Goal: Transaction & Acquisition: Purchase product/service

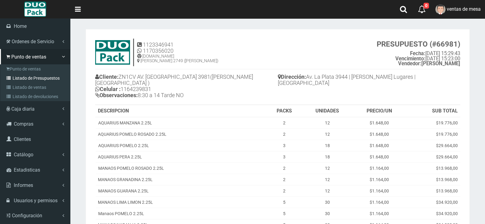
scroll to position [211, 0]
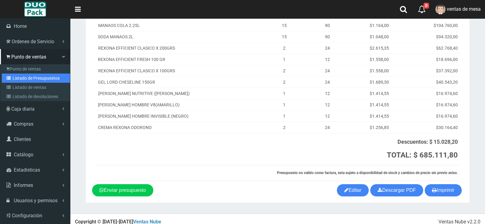
click at [25, 81] on link "Listado de Presupuestos" at bounding box center [36, 77] width 68 height 9
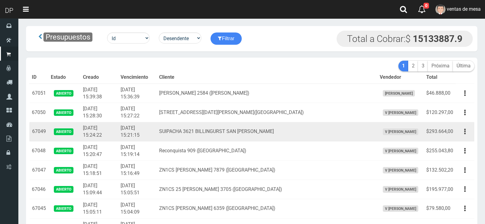
click at [237, 130] on td "SUIPACHA 3621 BILLINGURST SAN [PERSON_NAME]" at bounding box center [267, 131] width 220 height 19
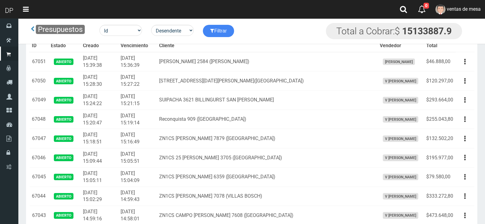
scroll to position [1363, 0]
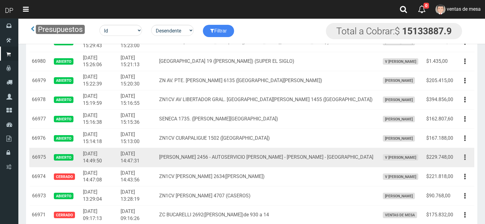
click at [461, 157] on button "button" at bounding box center [465, 157] width 14 height 11
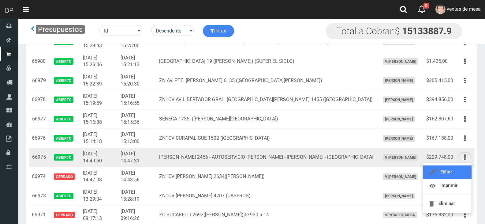
click at [459, 167] on link "Editar" at bounding box center [447, 171] width 48 height 13
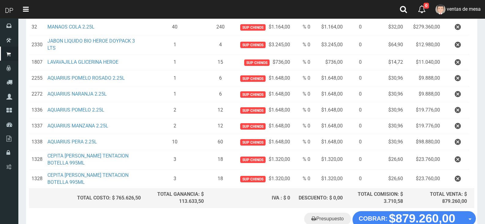
scroll to position [245, 0]
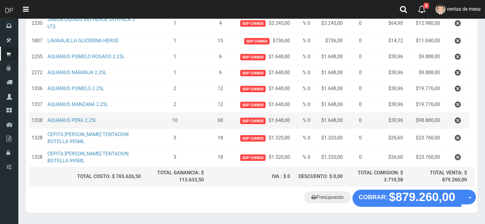
click at [446, 122] on td at bounding box center [456, 121] width 27 height 16
click at [455, 121] on icon "button" at bounding box center [458, 120] width 6 height 11
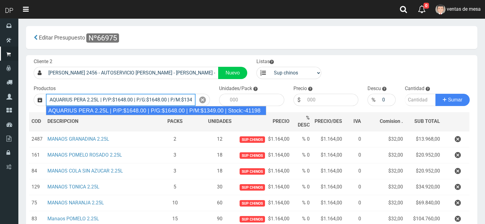
type input "AQUARIUS PERA 2.25L | P/P:$1648.00 | P/G:$1648.00 | P/M:$1349.00 | Stock:-41198"
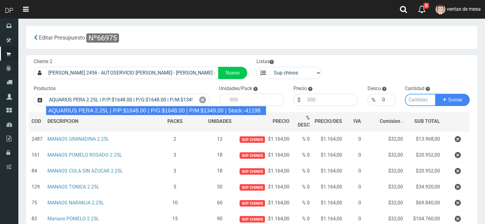
type input "6"
type input "1648.00"
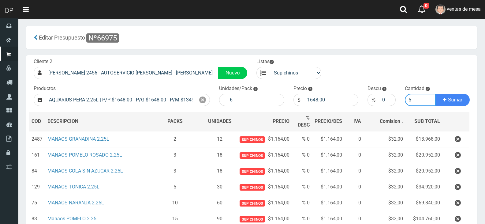
type input "5"
click at [436, 94] on button "Sumar" at bounding box center [453, 100] width 34 height 12
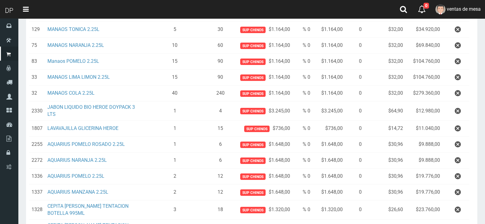
scroll to position [17, 0]
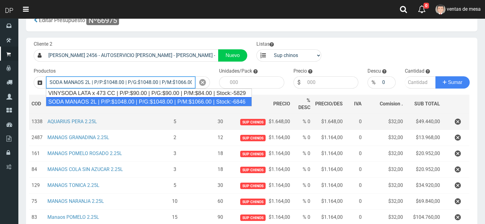
type input "SODA MANAOS 2L | P/P:$1048.00 | P/G:$1048.00 | P/M:$1066.00 | Stock:-6846"
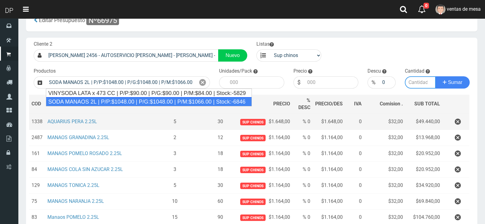
type input "6"
type input "1048.00"
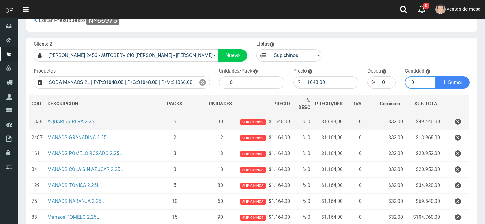
type input "10"
click at [436, 76] on button "Sumar" at bounding box center [453, 82] width 34 height 12
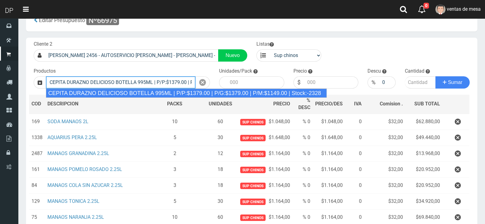
type input "CEPITA DURAZNO DELICIOSO BOTELLA 995ML | P/P:$1379.00 | P/G:$1379.00 | P/M:$114…"
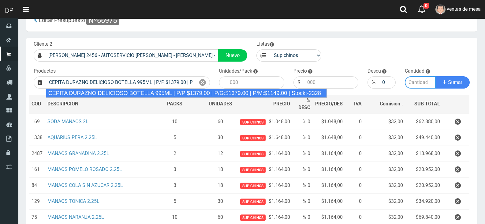
type input "6"
type input "1379.00"
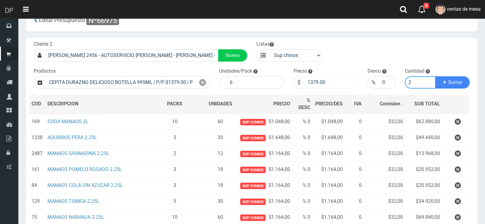
type input "2"
drag, startPoint x: 314, startPoint y: 81, endPoint x: 328, endPoint y: 81, distance: 13.5
click at [328, 81] on input "1379.00" at bounding box center [331, 82] width 54 height 12
type input "1320"
click at [436, 76] on button "Sumar" at bounding box center [453, 82] width 34 height 12
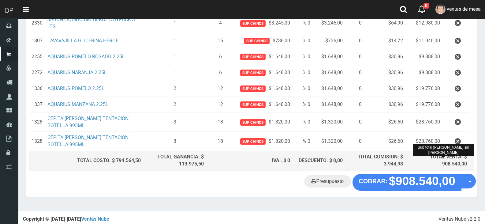
scroll to position [298, 0]
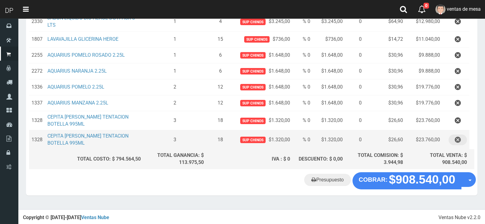
click at [460, 142] on icon "button" at bounding box center [458, 139] width 6 height 11
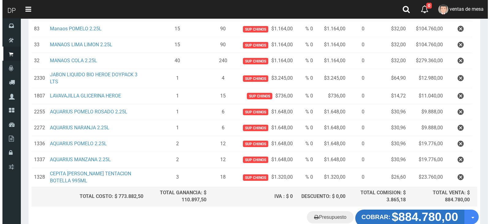
scroll to position [275, 0]
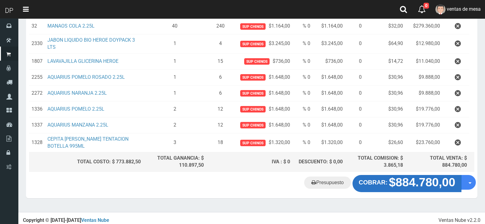
click at [386, 188] on button "COBRAR: $884.780,00" at bounding box center [407, 183] width 109 height 17
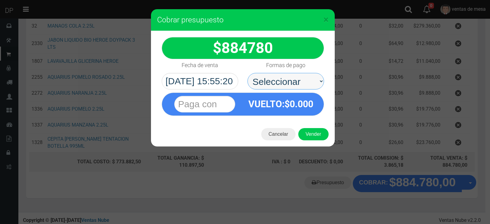
drag, startPoint x: 310, startPoint y: 90, endPoint x: 306, endPoint y: 89, distance: 4.4
click at [308, 84] on select "Seleccionar Efectivo Tarjeta de Crédito Depósito Débito" at bounding box center [285, 81] width 77 height 17
select select "Efectivo"
click at [247, 73] on select "Seleccionar Efectivo Tarjeta de Crédito Depósito Débito" at bounding box center [285, 81] width 77 height 17
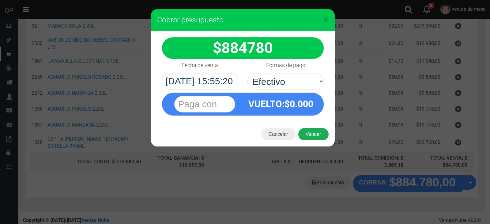
click at [317, 135] on button "Vender" at bounding box center [313, 134] width 30 height 12
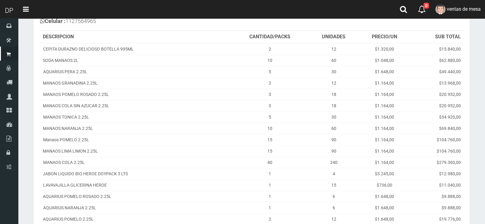
scroll to position [177, 0]
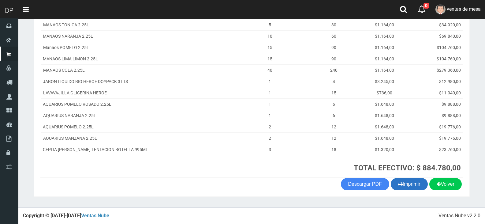
click at [398, 184] on icon "button" at bounding box center [400, 183] width 5 height 9
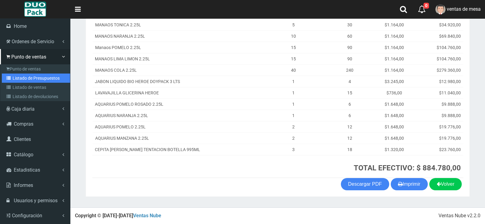
click at [47, 78] on link "Listado de Presupuestos" at bounding box center [36, 77] width 68 height 9
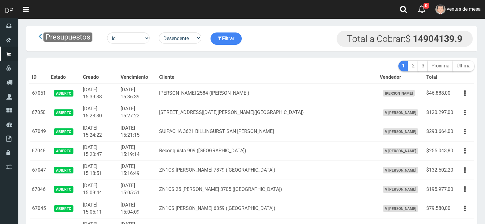
scroll to position [787, 0]
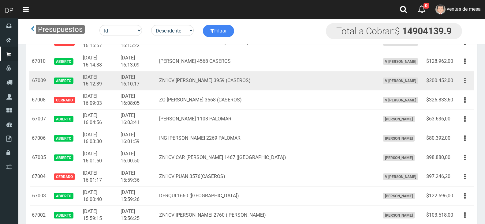
click at [461, 78] on button "button" at bounding box center [465, 80] width 14 height 11
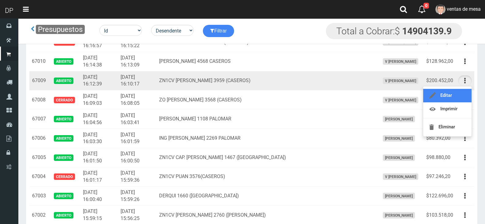
click at [462, 93] on link "Editar" at bounding box center [447, 95] width 48 height 13
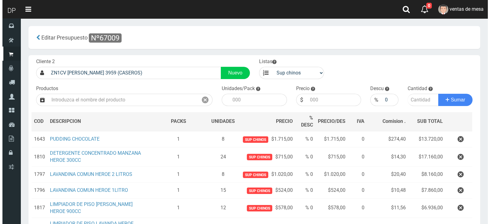
scroll to position [103, 0]
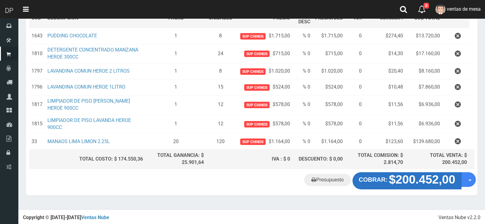
click at [401, 183] on strong "$200.452,00" at bounding box center [422, 179] width 66 height 13
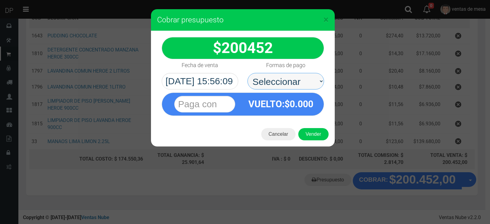
click at [300, 81] on select "Seleccionar Efectivo Tarjeta de Crédito Depósito Débito" at bounding box center [285, 81] width 77 height 17
click at [247, 73] on select "Seleccionar Efectivo Tarjeta de Crédito Depósito Débito" at bounding box center [285, 81] width 77 height 17
click at [302, 89] on select "Seleccionar Efectivo Tarjeta de Crédito Depósito Débito" at bounding box center [285, 81] width 77 height 17
select select "Efectivo"
click at [247, 73] on select "Seleccionar Efectivo Tarjeta de Crédito Depósito Débito" at bounding box center [285, 81] width 77 height 17
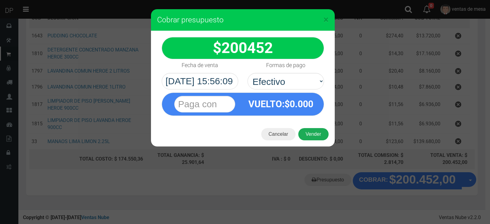
click at [312, 135] on button "Vender" at bounding box center [313, 134] width 30 height 12
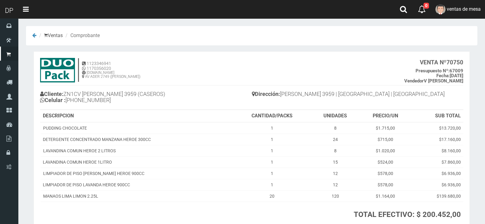
scroll to position [47, 0]
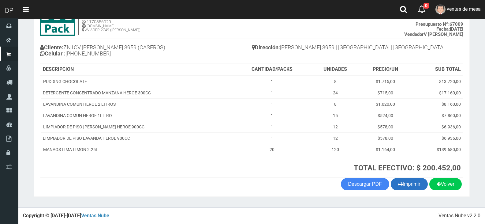
click at [398, 181] on icon "button" at bounding box center [400, 183] width 5 height 9
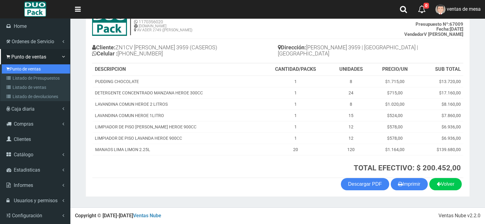
click at [18, 73] on link "Punto de ventas" at bounding box center [36, 68] width 68 height 9
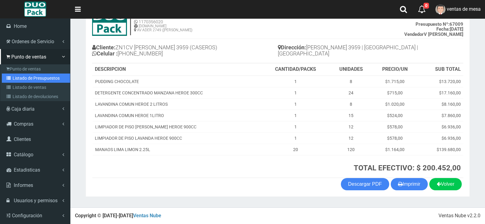
click at [18, 74] on link "Listado de Presupuestos" at bounding box center [36, 77] width 68 height 9
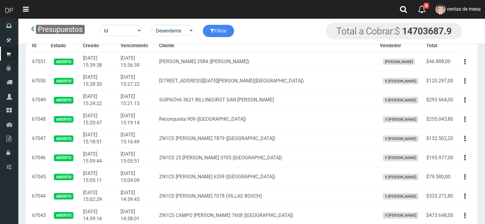
scroll to position [595, 0]
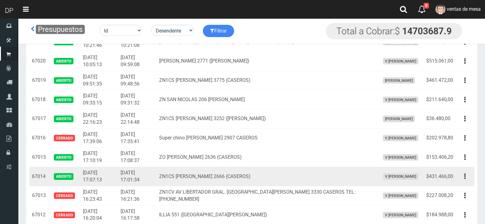
drag, startPoint x: 469, startPoint y: 173, endPoint x: 463, endPoint y: 190, distance: 17.7
click at [469, 174] on button "button" at bounding box center [465, 176] width 14 height 11
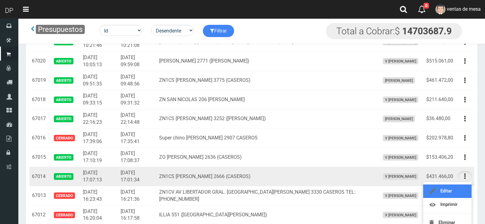
click at [463, 190] on link "Editar" at bounding box center [447, 190] width 48 height 13
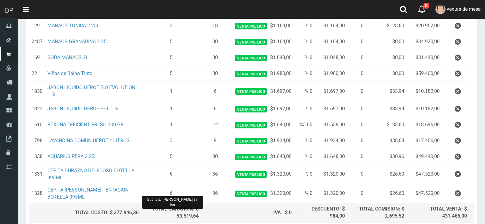
scroll to position [215, 0]
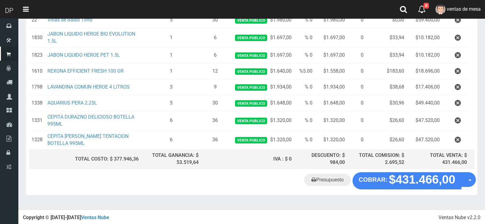
click at [188, 175] on "Presupuesto COBRAR: $431.466,00 Opciones" at bounding box center [252, 180] width 448 height 17
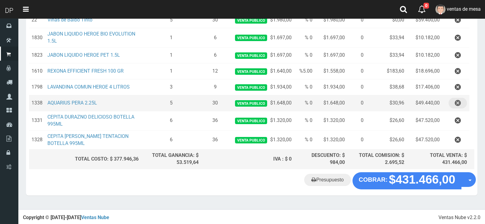
click at [458, 105] on icon "button" at bounding box center [458, 103] width 6 height 11
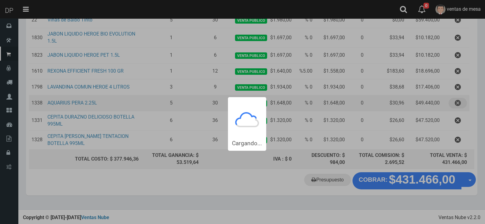
scroll to position [0, 0]
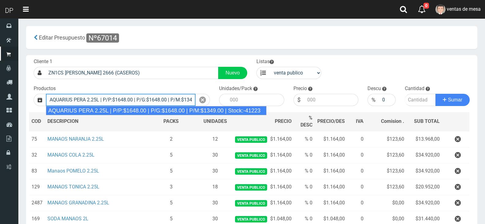
type input "AQUARIUS PERA 2.25L | P/P:$1648.00 | P/G:$1648.00 | P/M:$1349.00 | Stock:-41223"
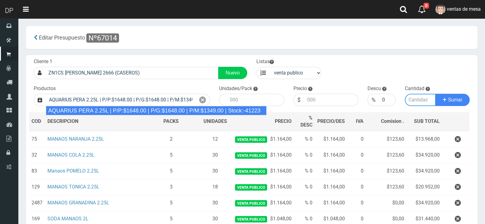
type input "6"
type input "1648.00"
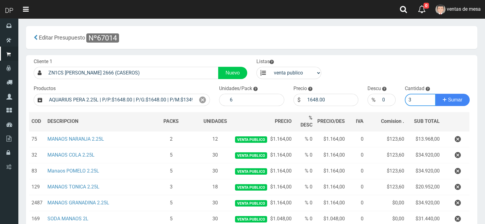
type input "3"
click at [436, 94] on button "Sumar" at bounding box center [453, 100] width 34 height 12
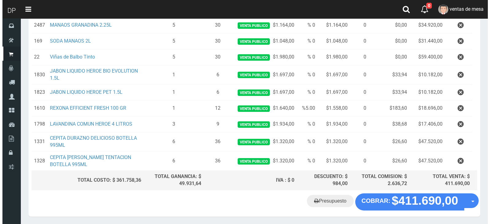
scroll to position [215, 0]
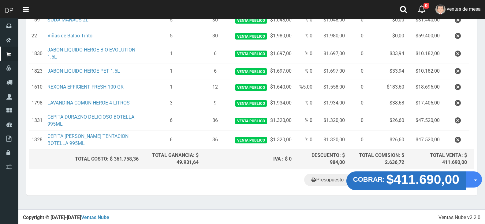
click at [425, 177] on strong "$411.690,00" at bounding box center [423, 179] width 73 height 14
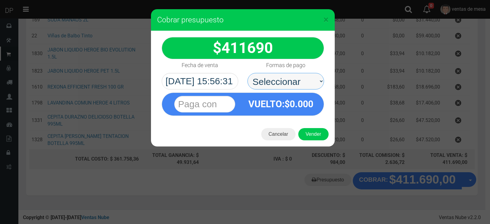
click at [299, 77] on select "Seleccionar Efectivo Tarjeta de Crédito Depósito Débito" at bounding box center [285, 81] width 77 height 17
select select "Efectivo"
click at [247, 73] on select "Seleccionar Efectivo Tarjeta de Crédito Depósito Débito" at bounding box center [285, 81] width 77 height 17
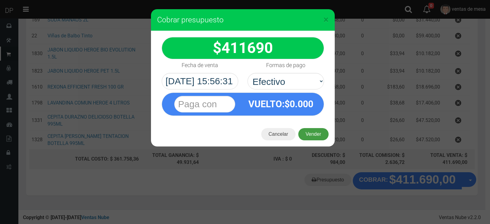
click at [313, 132] on button "Vender" at bounding box center [313, 134] width 30 height 12
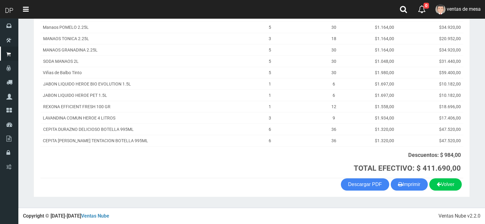
scroll to position [129, 0]
click at [411, 184] on button "Imprimir" at bounding box center [409, 184] width 37 height 12
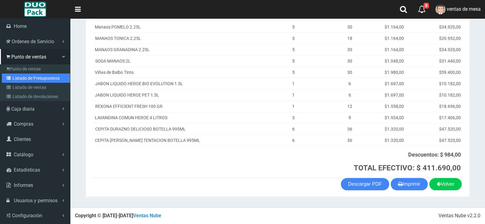
drag, startPoint x: 25, startPoint y: 79, endPoint x: 61, endPoint y: 55, distance: 42.2
click at [25, 79] on link "Listado de Presupuestos" at bounding box center [36, 77] width 68 height 9
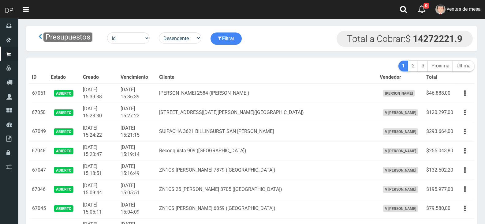
click at [218, 77] on th "Cliente" at bounding box center [267, 77] width 220 height 12
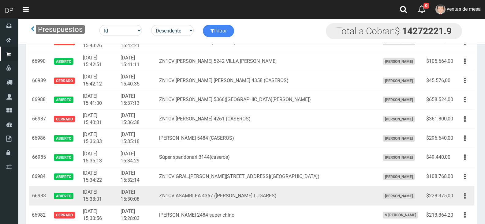
click at [471, 200] on div "Editar Imprimir Eliminar" at bounding box center [465, 195] width 14 height 11
click at [469, 200] on button "button" at bounding box center [465, 195] width 14 height 11
click at [462, 205] on link "Editar" at bounding box center [447, 210] width 48 height 13
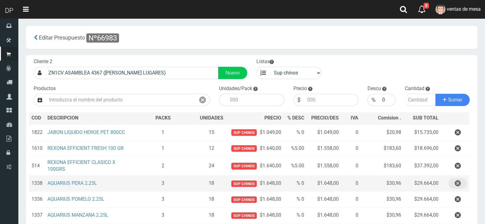
click at [460, 181] on icon "button" at bounding box center [458, 183] width 6 height 11
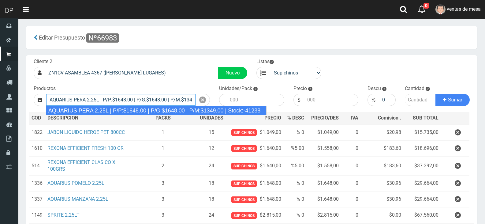
type input "AQUARIUS PERA 2.25L | P/P:$1648.00 | P/G:$1648.00 | P/M:$1349.00 | Stock:-41238"
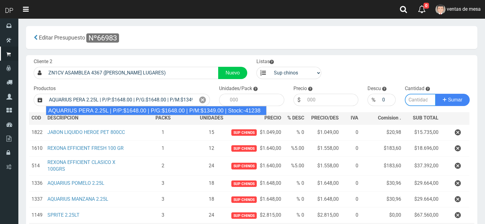
type input "6"
type input "1648.00"
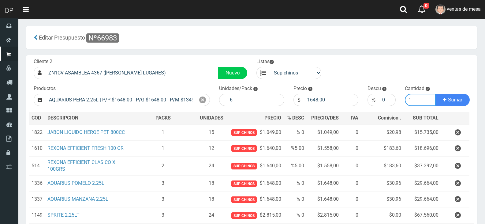
type input "1"
click at [436, 94] on button "Sumar" at bounding box center [453, 100] width 34 height 12
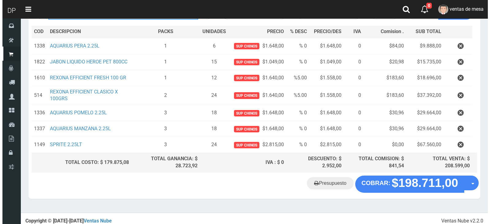
scroll to position [90, 0]
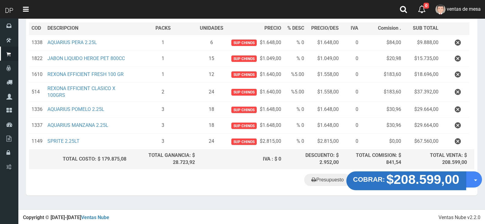
click at [403, 185] on strong "$208.599,00" at bounding box center [423, 179] width 73 height 14
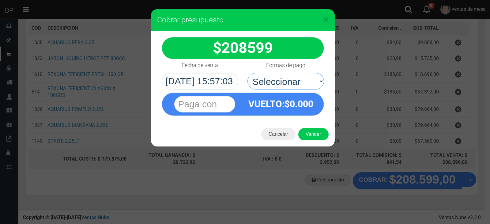
click at [301, 88] on select "Seleccionar Efectivo Tarjeta de Crédito Depósito Débito" at bounding box center [285, 81] width 77 height 17
select select "Efectivo"
click at [247, 73] on select "Seleccionar Efectivo Tarjeta de Crédito Depósito Débito" at bounding box center [285, 81] width 77 height 17
click at [311, 129] on button "Vender" at bounding box center [313, 134] width 30 height 12
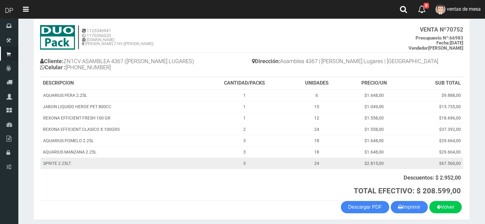
scroll to position [56, 0]
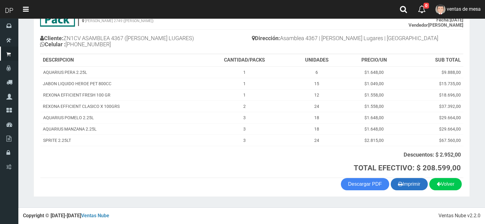
click at [394, 182] on button "Imprimir" at bounding box center [409, 184] width 37 height 12
drag, startPoint x: 394, startPoint y: 182, endPoint x: 355, endPoint y: 147, distance: 52.4
click at [394, 182] on button "Imprimir" at bounding box center [409, 184] width 37 height 12
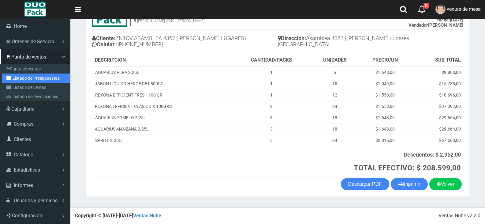
click at [21, 77] on link "Listado de Presupuestos" at bounding box center [36, 77] width 68 height 9
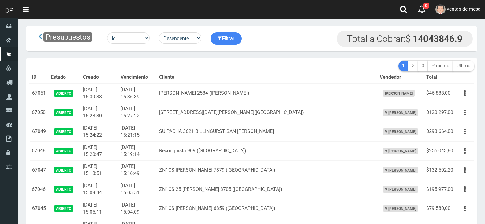
scroll to position [1363, 0]
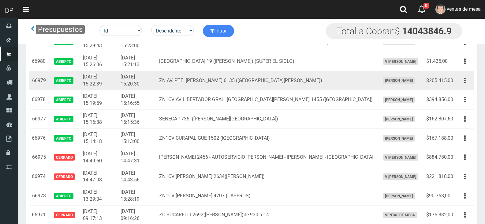
click at [458, 82] on td "Editar Imprimir Eliminar" at bounding box center [465, 80] width 19 height 19
click at [466, 81] on button "button" at bounding box center [465, 80] width 14 height 11
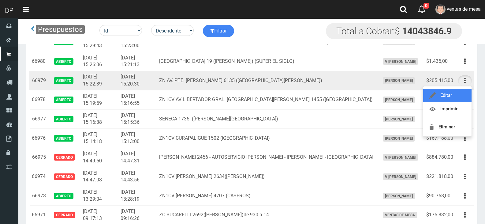
click at [463, 91] on link "Editar" at bounding box center [447, 95] width 48 height 13
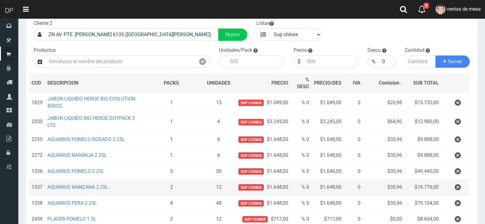
scroll to position [116, 0]
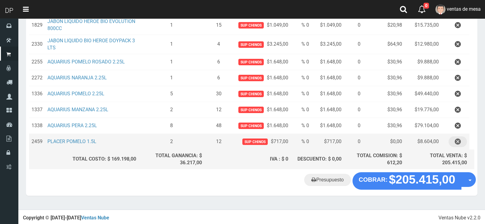
click at [460, 144] on icon "button" at bounding box center [458, 141] width 6 height 11
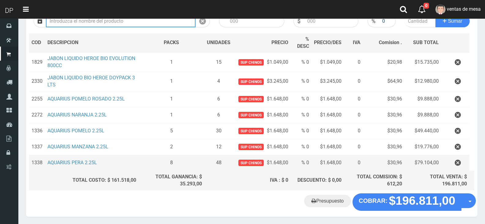
scroll to position [100, 0]
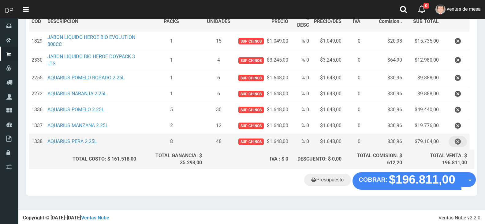
click at [451, 141] on button "button" at bounding box center [458, 141] width 18 height 11
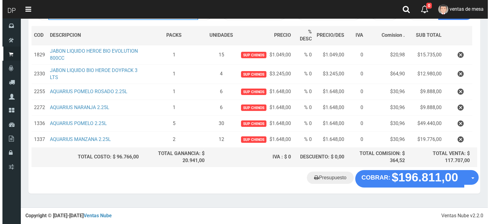
scroll to position [84, 0]
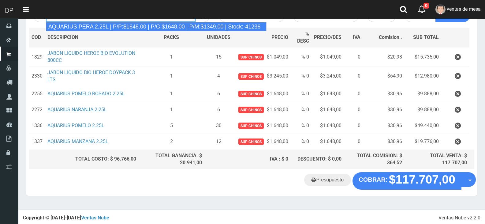
type input "AQUARIUS PERA 2.25L | P/P:$1648.00 | P/G:$1648.00 | P/M:$1349.00 | Stock:-41236"
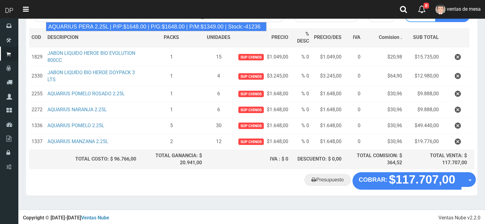
type input "6"
type input "1648.00"
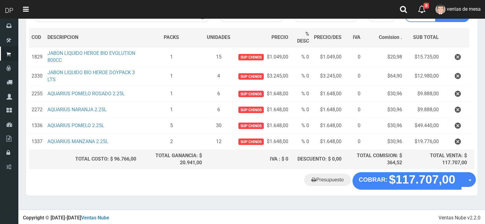
type input "5"
click at [436, 10] on button "Sumar" at bounding box center [453, 16] width 34 height 12
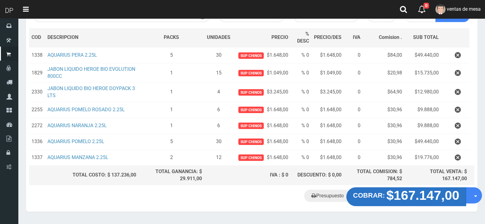
click at [424, 194] on strong "$167.147,00" at bounding box center [423, 195] width 73 height 14
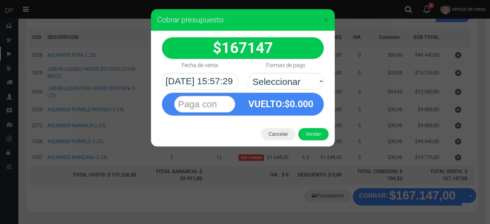
click at [278, 97] on div "VUELTO :$ 0.000" at bounding box center [281, 104] width 76 height 22
click at [280, 79] on select "Seleccionar Efectivo Tarjeta de Crédito Depósito Débito" at bounding box center [285, 81] width 77 height 17
select select "Efectivo"
click at [247, 73] on select "Seleccionar Efectivo Tarjeta de Crédito Depósito Débito" at bounding box center [285, 81] width 77 height 17
click at [312, 137] on button "Vender" at bounding box center [313, 134] width 30 height 12
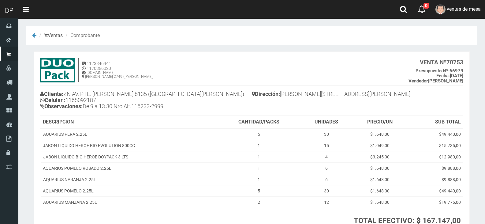
scroll to position [53, 0]
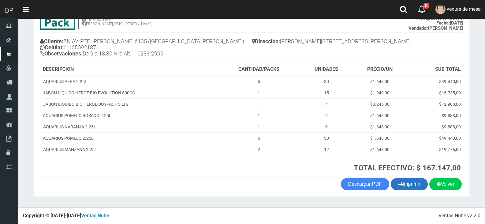
click at [421, 188] on button "Imprimir" at bounding box center [409, 184] width 37 height 12
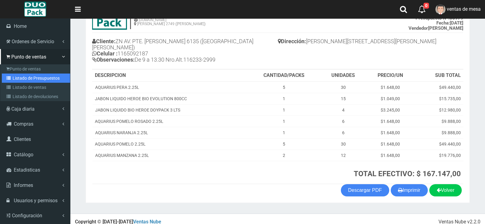
click at [32, 78] on link "Listado de Presupuestos" at bounding box center [36, 77] width 68 height 9
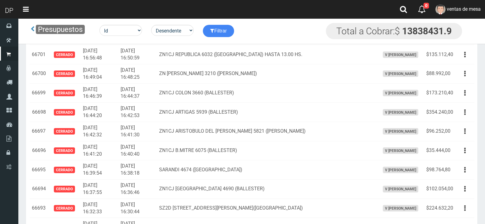
scroll to position [1159, 0]
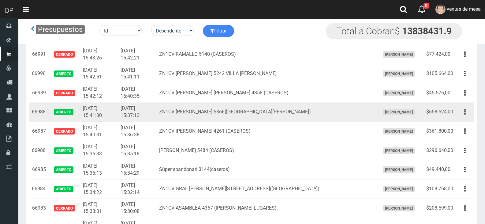
click at [464, 114] on icon "button" at bounding box center [465, 112] width 2 height 11
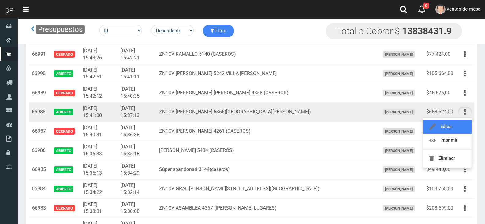
click at [458, 126] on link "Editar" at bounding box center [447, 126] width 48 height 13
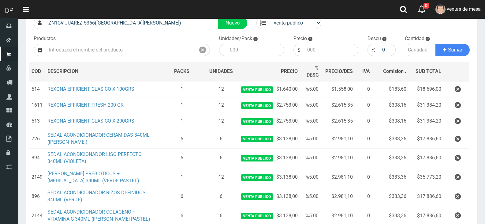
scroll to position [245, 0]
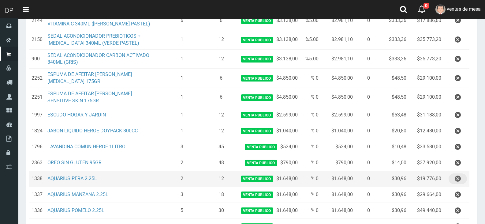
click at [461, 181] on icon "button" at bounding box center [458, 178] width 6 height 11
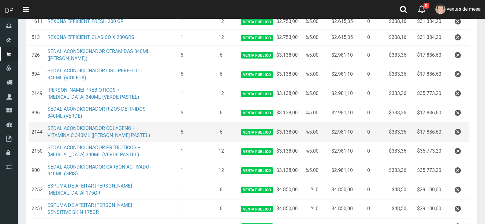
scroll to position [153, 0]
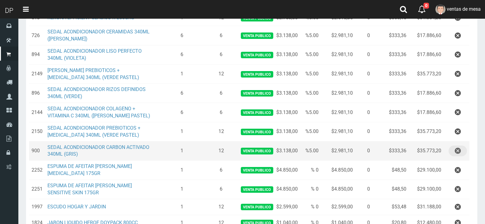
click at [458, 148] on icon "button" at bounding box center [458, 150] width 6 height 11
click at [0, 0] on div "Cargando..." at bounding box center [0, 0] width 0 height 0
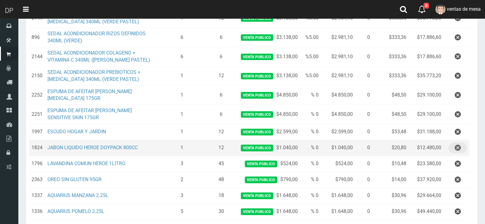
scroll to position [214, 0]
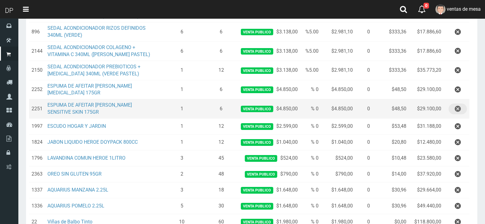
click at [456, 107] on icon "button" at bounding box center [458, 108] width 6 height 11
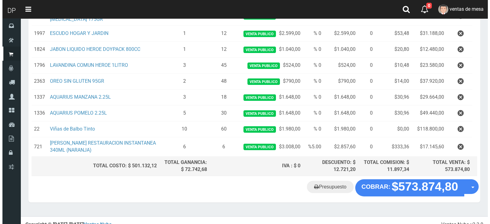
scroll to position [294, 0]
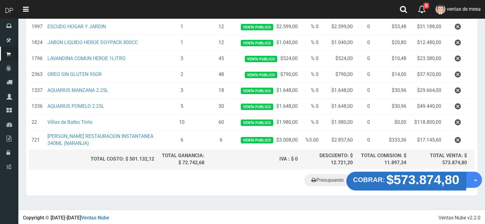
click at [385, 182] on strong "COBRAR:" at bounding box center [369, 179] width 32 height 7
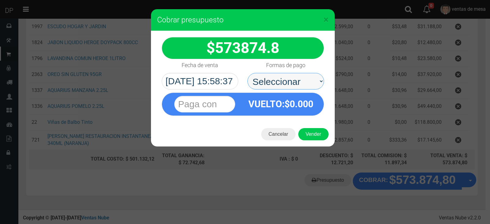
click at [268, 82] on select "Seleccionar Efectivo Tarjeta de Crédito Depósito Débito" at bounding box center [285, 81] width 77 height 17
select select "Efectivo"
click at [247, 73] on select "Seleccionar Efectivo Tarjeta de Crédito Depósito Débito" at bounding box center [285, 81] width 77 height 17
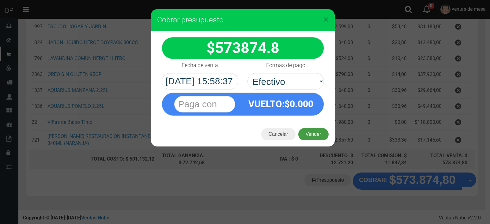
click at [307, 135] on button "Vender" at bounding box center [313, 134] width 30 height 12
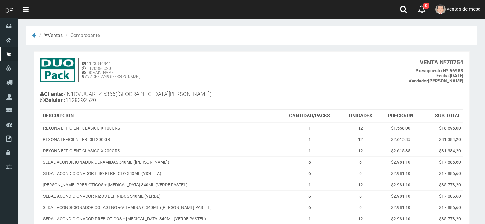
scroll to position [180, 0]
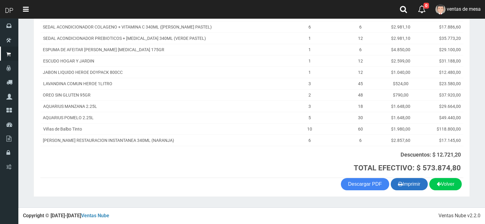
click at [409, 181] on button "Imprimir" at bounding box center [409, 184] width 37 height 12
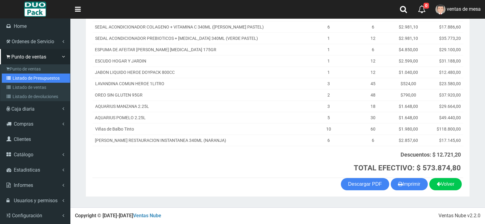
drag, startPoint x: 10, startPoint y: 77, endPoint x: 13, endPoint y: 77, distance: 3.4
click at [10, 77] on icon at bounding box center [9, 78] width 6 height 4
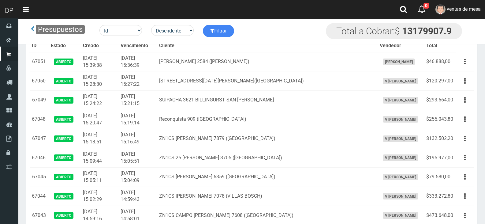
scroll to position [1120, 0]
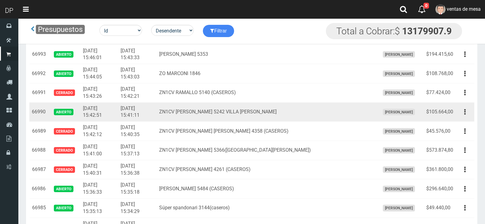
click at [455, 112] on td "$105.664,00" at bounding box center [440, 111] width 32 height 19
click at [462, 114] on button "button" at bounding box center [465, 112] width 14 height 11
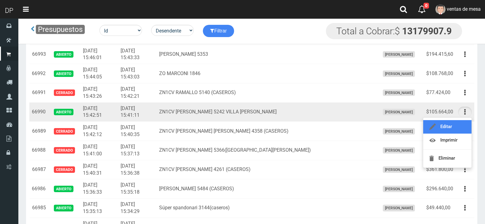
click at [466, 122] on link "Editar" at bounding box center [447, 126] width 48 height 13
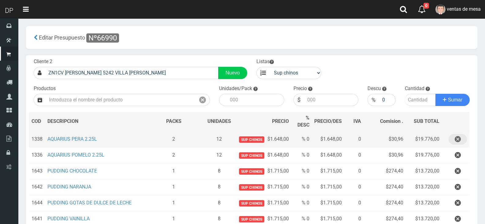
click at [462, 137] on button "button" at bounding box center [458, 139] width 18 height 11
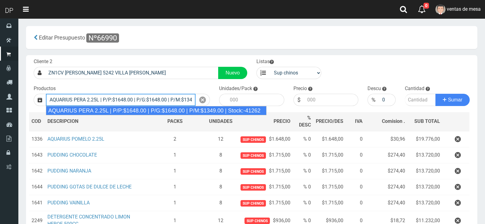
type input "AQUARIUS PERA 2.25L | P/P:$1648.00 | P/G:$1648.00 | P/M:$1349.00 | Stock:-41262"
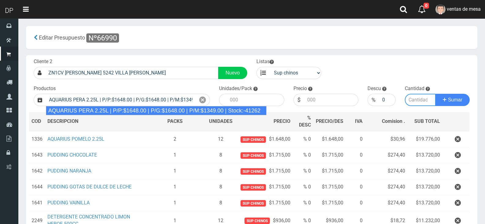
type input "6"
type input "1648.00"
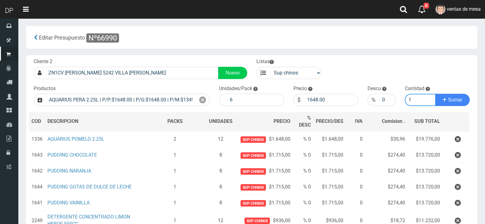
type input "1"
click at [436, 94] on button "Sumar" at bounding box center [453, 100] width 34 height 12
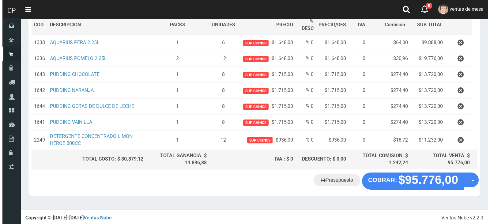
scroll to position [97, 0]
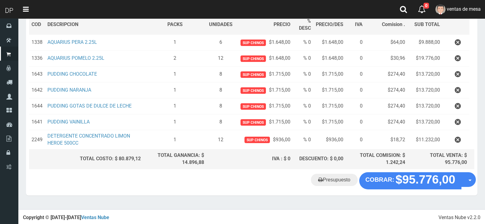
click at [409, 188] on div "Presupuesto COBRAR: $95.776,00 Opciones" at bounding box center [251, 183] width 451 height 23
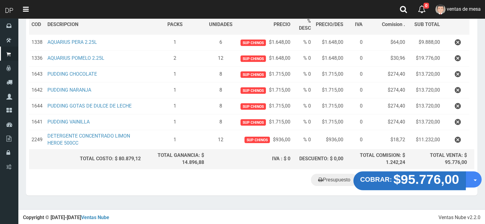
click at [409, 185] on strong "$95.776,00" at bounding box center [427, 179] width 66 height 14
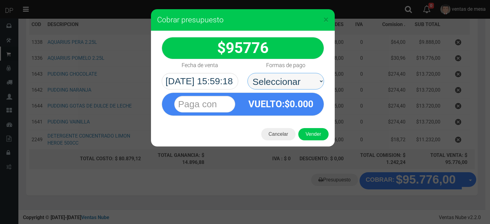
drag, startPoint x: 297, startPoint y: 75, endPoint x: 296, endPoint y: 87, distance: 12.3
click at [297, 75] on select "Seleccionar Efectivo Tarjeta de Crédito Depósito Débito" at bounding box center [285, 81] width 77 height 17
select select "Efectivo"
click at [247, 73] on select "Seleccionar Efectivo Tarjeta de Crédito Depósito Débito" at bounding box center [285, 81] width 77 height 17
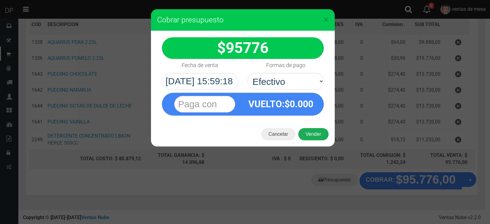
click at [307, 129] on button "Vender" at bounding box center [313, 134] width 30 height 12
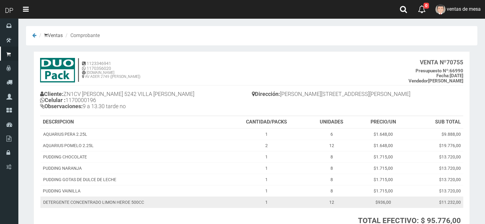
scroll to position [53, 0]
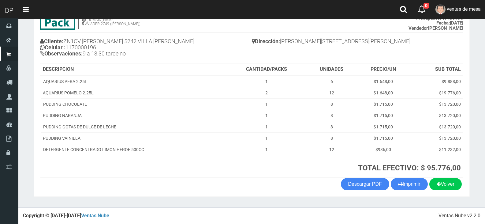
click at [418, 191] on section "1123346941 1170356020 [DOMAIN_NAME] AV ADER 2749 ([PERSON_NAME]) VENTA Nº 70755…" at bounding box center [252, 98] width 436 height 198
click at [408, 178] on button "Imprimir" at bounding box center [409, 184] width 37 height 12
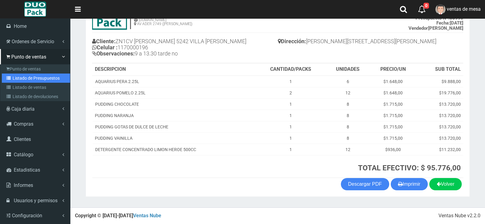
click at [12, 81] on link "Listado de Presupuestos" at bounding box center [36, 77] width 68 height 9
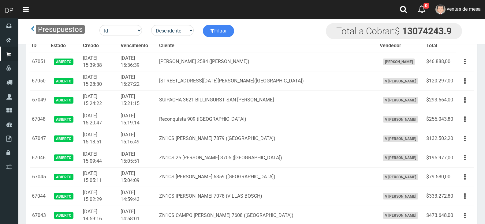
scroll to position [1363, 0]
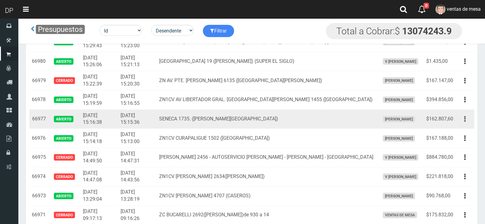
click at [467, 122] on button "button" at bounding box center [465, 119] width 14 height 11
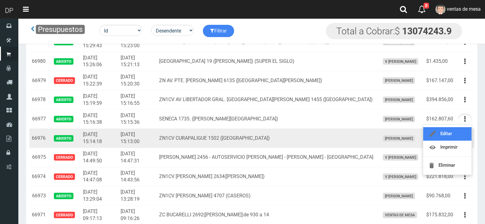
click at [464, 134] on link "Editar" at bounding box center [447, 133] width 48 height 13
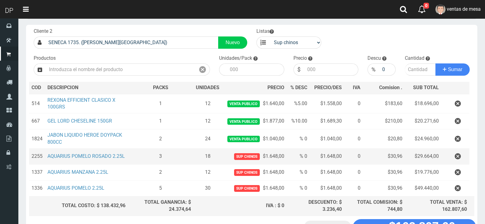
scroll to position [31, 0]
click at [459, 158] on icon "button" at bounding box center [458, 156] width 6 height 11
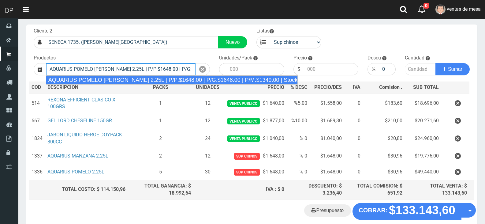
type input "AQUARIUS POMELO ROSADO 2.25L | P/P:$1648.00 | P/G:$1648.00 | P/M:$1349.00 | Sto…"
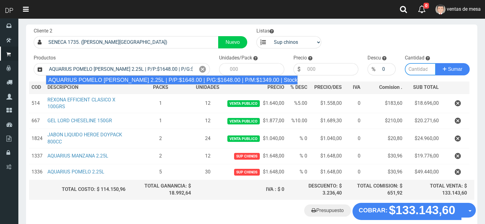
type input "6"
type input "1648.00"
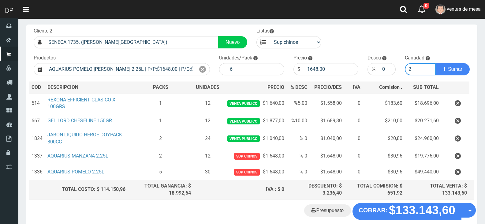
type input "2"
click at [436, 63] on button "Sumar" at bounding box center [453, 69] width 34 height 12
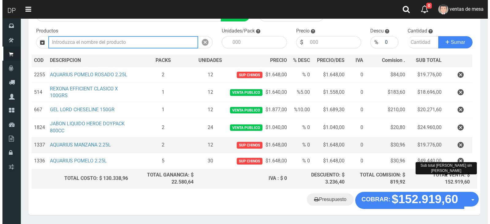
scroll to position [77, 0]
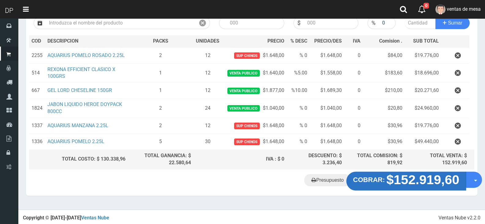
click at [386, 184] on button "COBRAR: $152.919,60" at bounding box center [406, 180] width 120 height 19
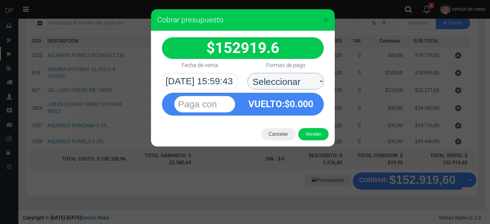
drag, startPoint x: 306, startPoint y: 83, endPoint x: 303, endPoint y: 88, distance: 6.4
click at [304, 82] on select "Seleccionar Efectivo Tarjeta de Crédito Depósito Débito" at bounding box center [285, 81] width 77 height 17
select select "Efectivo"
click at [247, 73] on select "Seleccionar Efectivo Tarjeta de Crédito Depósito Débito" at bounding box center [285, 81] width 77 height 17
click at [306, 124] on div "Cancelar Vender" at bounding box center [243, 134] width 184 height 24
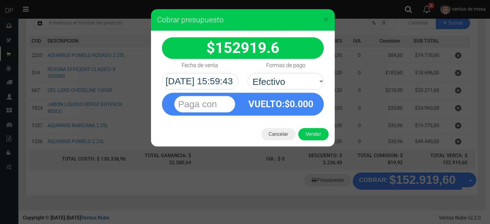
click at [306, 124] on div "Cancelar Vender" at bounding box center [243, 134] width 184 height 24
click at [309, 131] on button "Vender" at bounding box center [313, 134] width 30 height 12
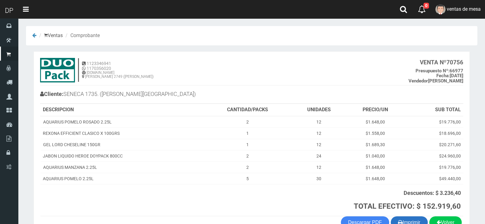
scroll to position [38, 0]
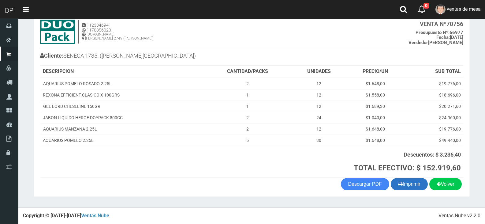
click at [413, 187] on button "Imprimir" at bounding box center [409, 184] width 37 height 12
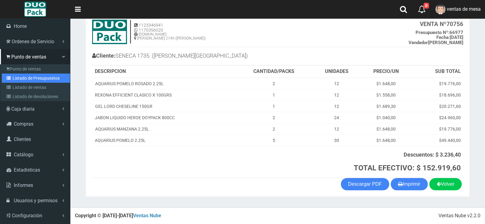
click at [31, 79] on link "Listado de Presupuestos" at bounding box center [36, 77] width 68 height 9
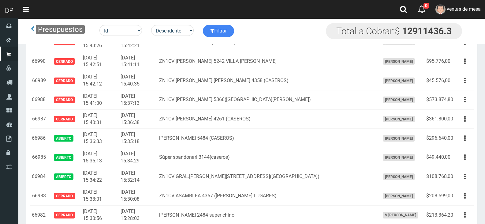
scroll to position [1293, 0]
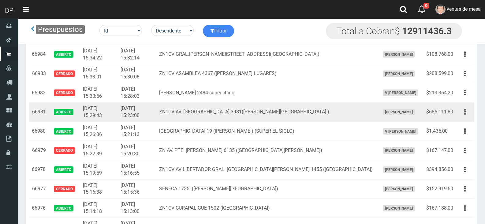
click at [467, 108] on button "button" at bounding box center [465, 112] width 14 height 11
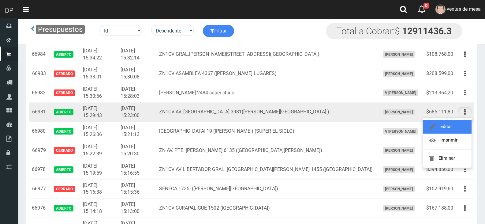
click at [459, 131] on link "Editar" at bounding box center [447, 126] width 48 height 13
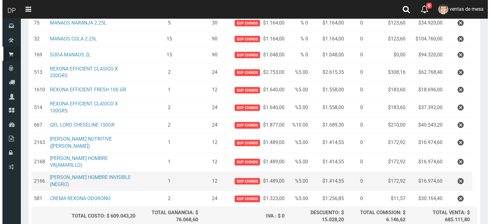
scroll to position [306, 0]
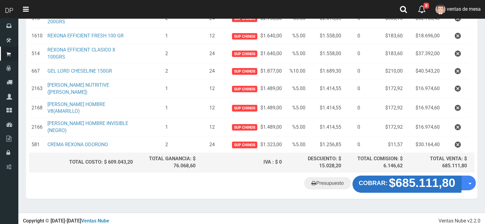
click at [388, 182] on strong "COBRAR:" at bounding box center [373, 182] width 29 height 7
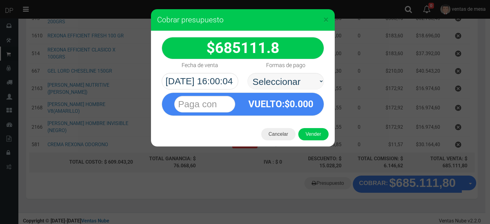
click at [283, 88] on select "Seleccionar Efectivo Tarjeta de Crédito Depósito Débito" at bounding box center [285, 81] width 77 height 17
select select "Efectivo"
click at [247, 73] on select "Seleccionar Efectivo Tarjeta de Crédito Depósito Débito" at bounding box center [285, 81] width 77 height 17
click at [310, 133] on button "Vender" at bounding box center [313, 134] width 30 height 12
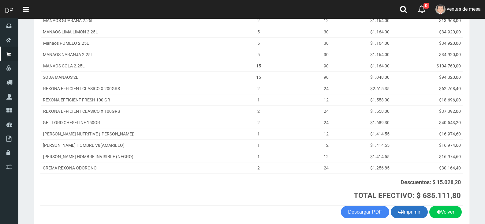
scroll to position [209, 0]
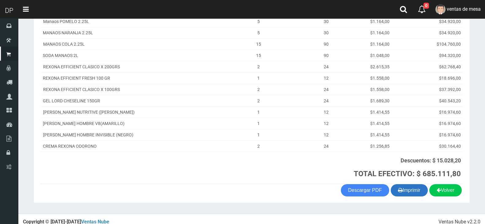
click at [403, 184] on button "Imprimir" at bounding box center [409, 190] width 37 height 12
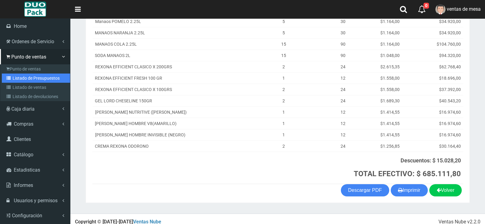
click at [28, 80] on link "Listado de Presupuestos" at bounding box center [36, 77] width 68 height 9
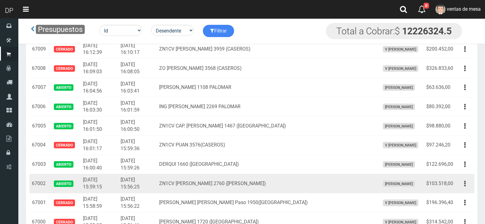
scroll to position [848, 0]
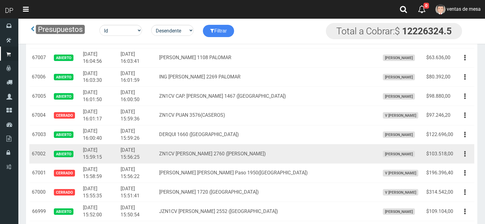
click at [472, 157] on div "Editar Imprimir Eliminar" at bounding box center [465, 153] width 14 height 11
click at [469, 157] on button "button" at bounding box center [465, 153] width 14 height 11
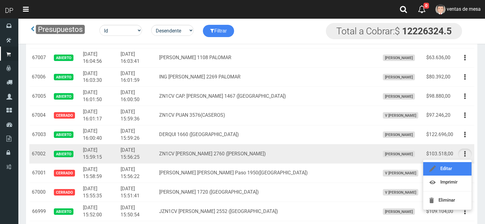
click at [465, 163] on link "Editar" at bounding box center [447, 168] width 48 height 13
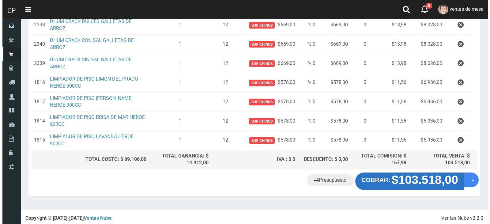
scroll to position [170, 0]
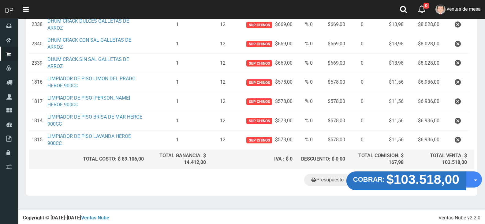
click at [407, 184] on strong "$103.518,00" at bounding box center [423, 179] width 73 height 14
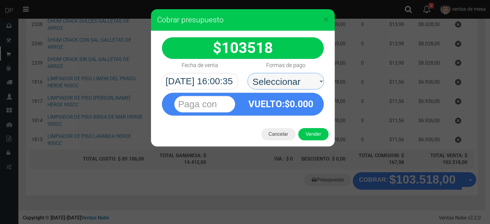
click at [283, 77] on select "Seleccionar Efectivo Tarjeta de Crédito Depósito Débito" at bounding box center [285, 81] width 77 height 17
select select "Efectivo"
click at [247, 73] on select "Seleccionar Efectivo Tarjeta de Crédito Depósito Débito" at bounding box center [285, 81] width 77 height 17
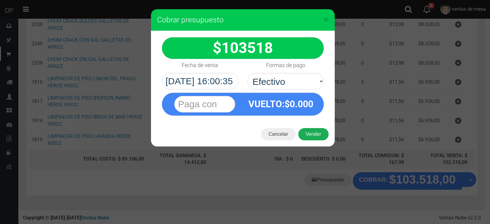
click at [314, 139] on button "Vender" at bounding box center [313, 134] width 30 height 12
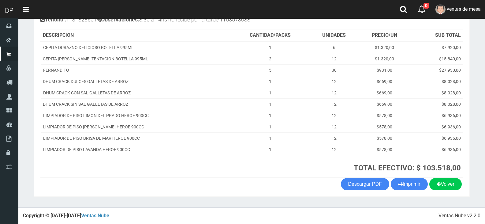
scroll to position [87, 0]
click at [414, 184] on button "Imprimir" at bounding box center [409, 184] width 37 height 12
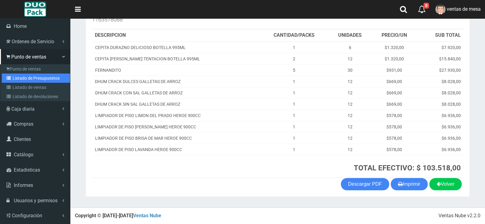
click at [32, 76] on link "Listado de Presupuestos" at bounding box center [36, 77] width 68 height 9
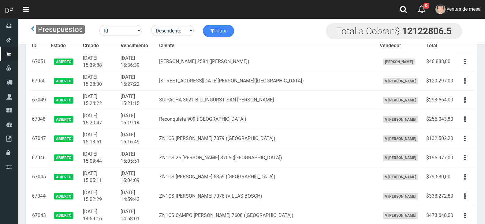
scroll to position [3262, 0]
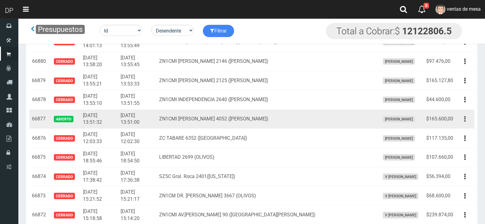
click at [469, 120] on button "button" at bounding box center [465, 119] width 14 height 11
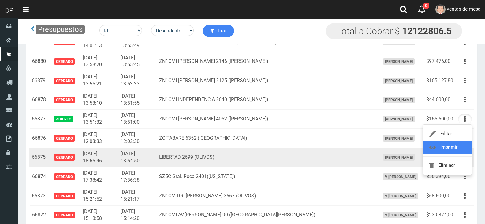
click at [457, 150] on link "Imprimir" at bounding box center [447, 146] width 48 height 13
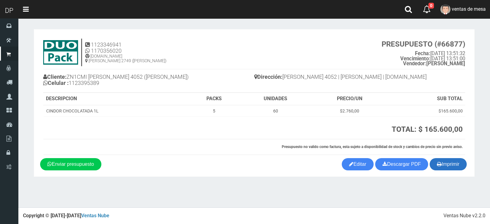
click at [450, 167] on button "Imprimir" at bounding box center [447, 164] width 37 height 12
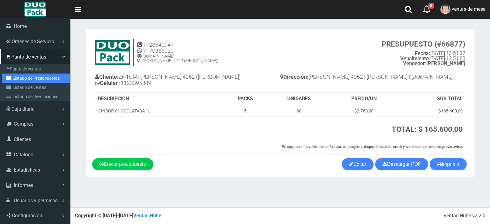
click at [34, 79] on link "Listado de Presupuestos" at bounding box center [36, 77] width 68 height 9
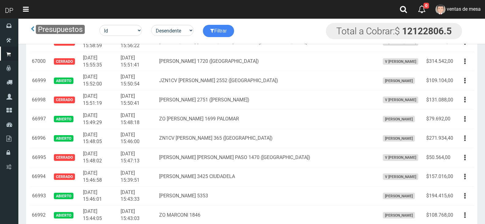
scroll to position [2080, 0]
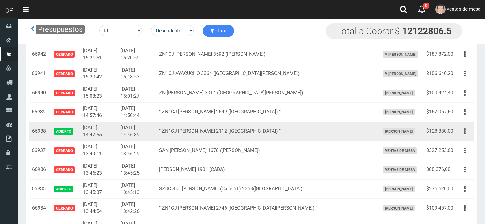
click at [464, 130] on button "button" at bounding box center [465, 131] width 14 height 11
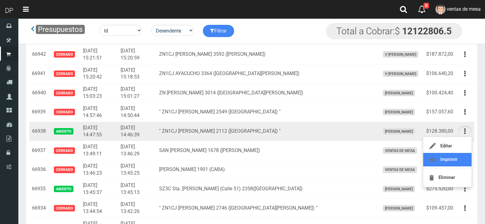
click at [458, 157] on link "Imprimir" at bounding box center [447, 159] width 48 height 13
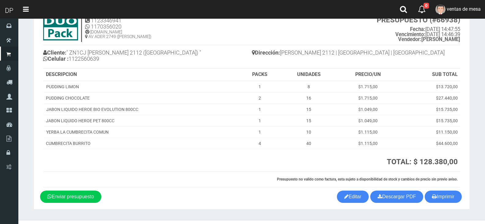
scroll to position [37, 0]
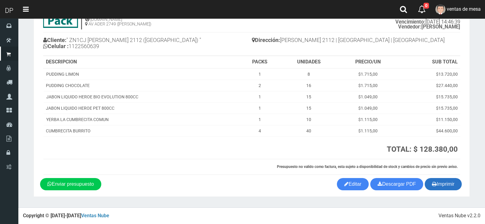
click at [446, 184] on button "Imprimir" at bounding box center [443, 184] width 37 height 12
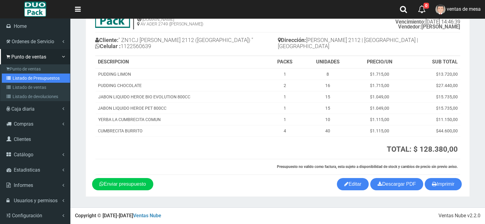
drag, startPoint x: 35, startPoint y: 77, endPoint x: 44, endPoint y: 77, distance: 9.2
click at [35, 77] on link "Listado de Presupuestos" at bounding box center [36, 77] width 68 height 9
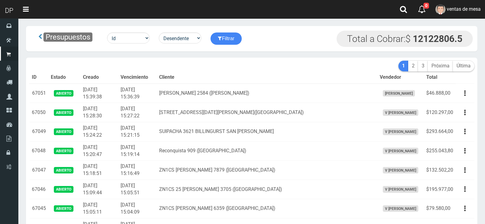
scroll to position [2111, 0]
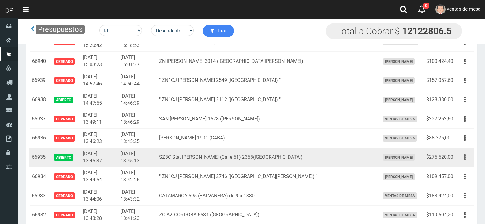
click at [468, 158] on button "button" at bounding box center [465, 157] width 14 height 11
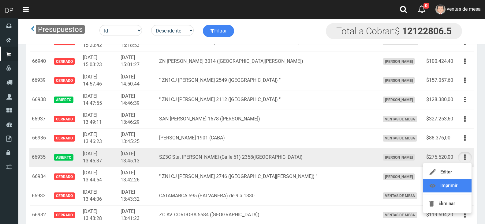
click at [457, 182] on link "Imprimir" at bounding box center [447, 185] width 48 height 13
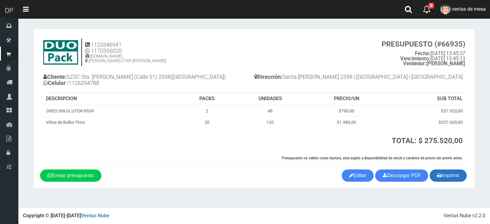
click at [444, 175] on button "Imprimir" at bounding box center [447, 175] width 37 height 12
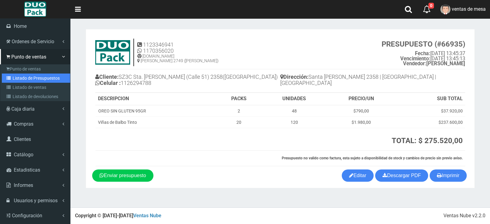
click at [26, 78] on link "Listado de Presupuestos" at bounding box center [36, 77] width 68 height 9
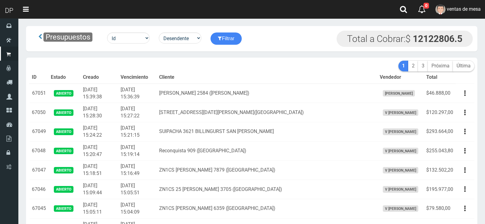
scroll to position [2303, 0]
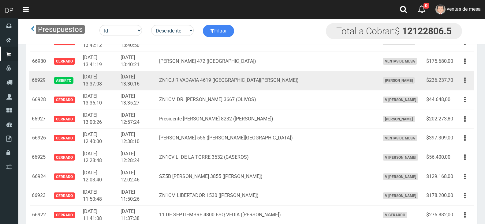
click at [464, 80] on button "button" at bounding box center [465, 80] width 14 height 11
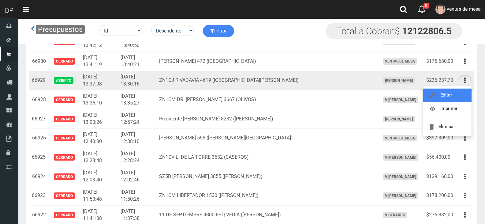
click at [454, 97] on link "Editar" at bounding box center [447, 94] width 48 height 13
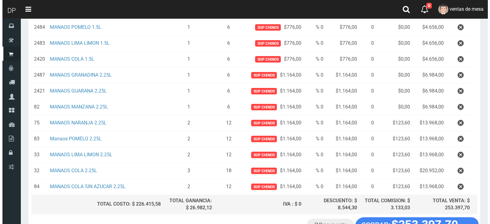
scroll to position [306, 0]
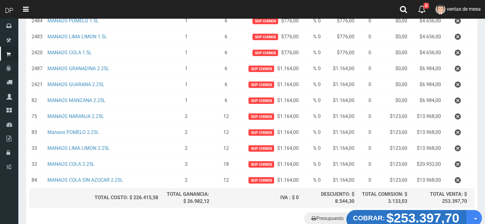
click at [414, 214] on strong "$253.397,70" at bounding box center [423, 218] width 73 height 14
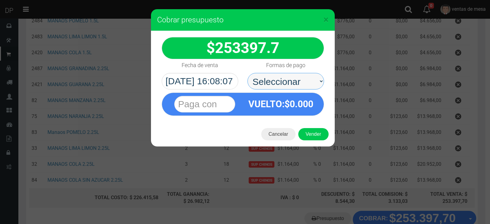
drag, startPoint x: 298, startPoint y: 82, endPoint x: 296, endPoint y: 88, distance: 6.2
click at [298, 82] on select "Seleccionar Efectivo Tarjeta de Crédito Depósito Débito" at bounding box center [285, 81] width 77 height 17
select select "Efectivo"
click at [247, 73] on select "Seleccionar Efectivo Tarjeta de Crédito Depósito Débito" at bounding box center [285, 81] width 77 height 17
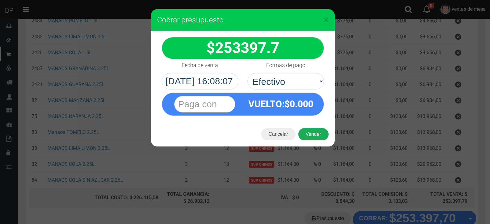
click at [313, 135] on button "Vender" at bounding box center [313, 134] width 30 height 12
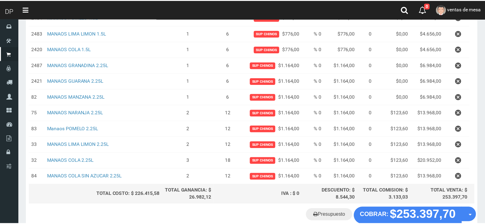
scroll to position [345, 0]
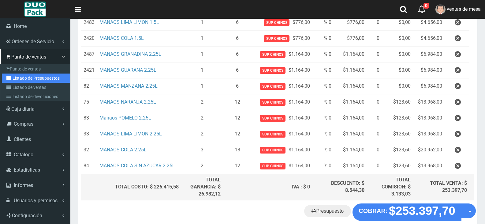
click at [47, 78] on link "Listado de Presupuestos" at bounding box center [36, 77] width 68 height 9
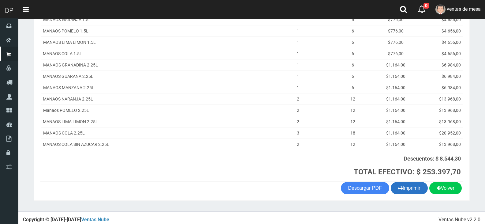
scroll to position [226, 0]
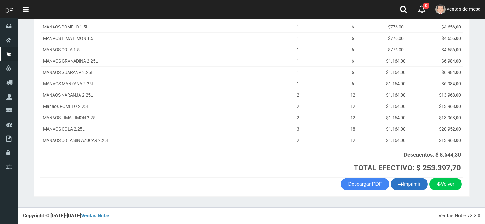
click at [420, 184] on button "Imprimir" at bounding box center [409, 184] width 37 height 12
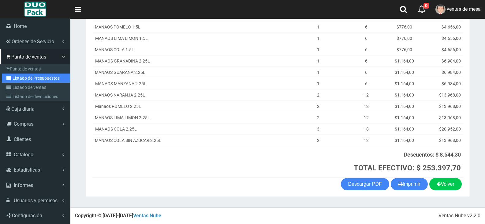
click at [28, 76] on link "Listado de Presupuestos" at bounding box center [36, 77] width 68 height 9
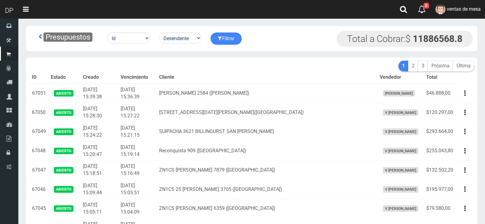
scroll to position [595, 0]
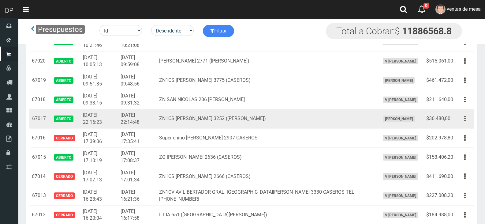
click at [463, 117] on button "button" at bounding box center [465, 118] width 14 height 11
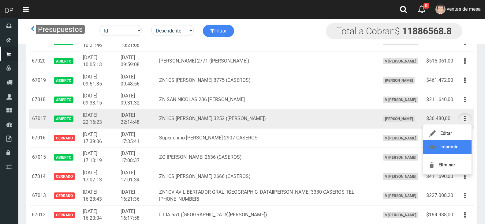
click at [454, 144] on link "Imprimir" at bounding box center [447, 146] width 48 height 13
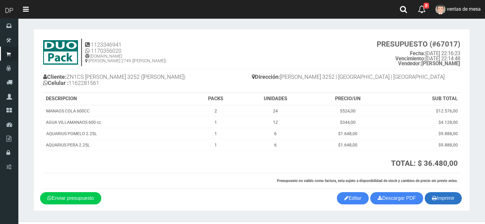
click at [448, 200] on button "Imprimir" at bounding box center [443, 198] width 37 height 12
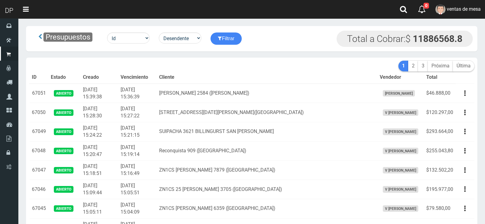
scroll to position [595, 0]
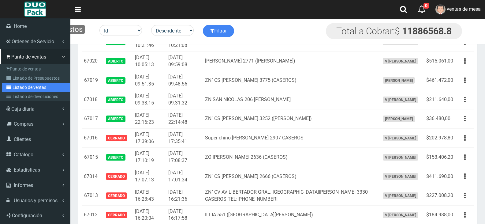
click at [36, 85] on link "Listado de ventas" at bounding box center [36, 87] width 68 height 9
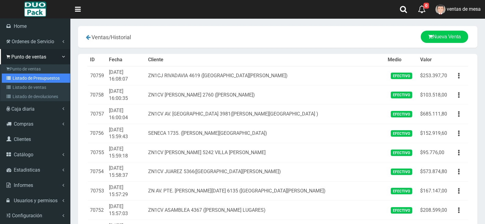
click at [28, 80] on link "Listado de Presupuestos" at bounding box center [36, 77] width 68 height 9
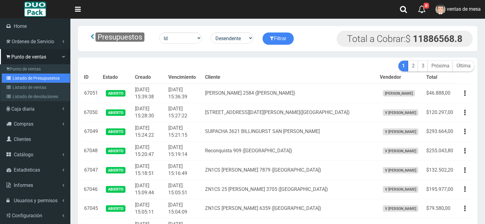
click at [36, 76] on link "Listado de Presupuestos" at bounding box center [36, 77] width 68 height 9
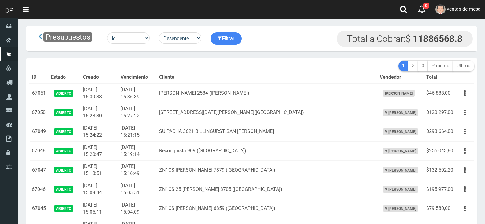
scroll to position [595, 0]
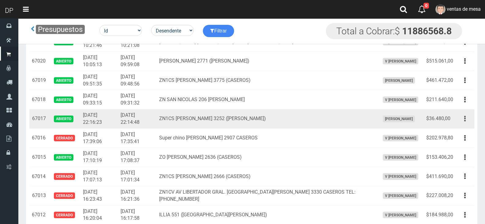
click at [470, 117] on button "button" at bounding box center [465, 118] width 14 height 11
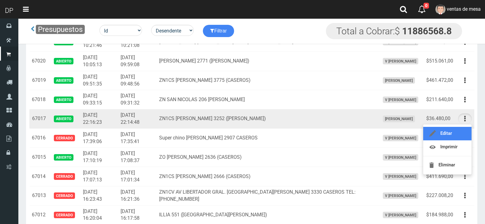
click at [449, 132] on link "Editar" at bounding box center [447, 133] width 48 height 13
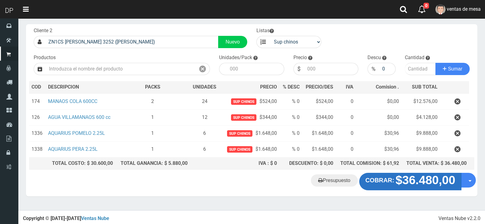
scroll to position [32, 0]
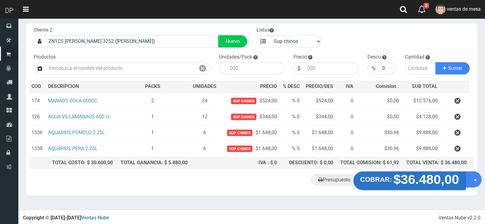
click at [415, 178] on strong "$36.480,00" at bounding box center [427, 179] width 66 height 14
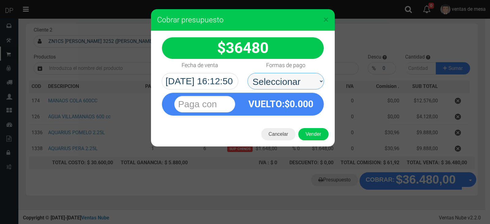
drag, startPoint x: 277, startPoint y: 78, endPoint x: 282, endPoint y: 88, distance: 10.7
click at [277, 78] on select "Seleccionar Efectivo Tarjeta de Crédito Depósito Débito" at bounding box center [285, 81] width 77 height 17
select select "Efectivo"
click at [247, 73] on select "Seleccionar Efectivo Tarjeta de Crédito Depósito Débito" at bounding box center [285, 81] width 77 height 17
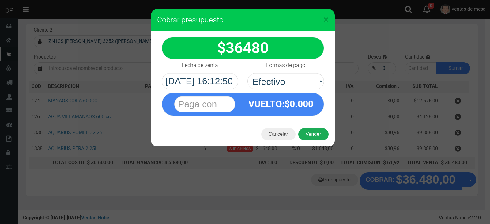
click at [316, 134] on button "Vender" at bounding box center [313, 134] width 30 height 12
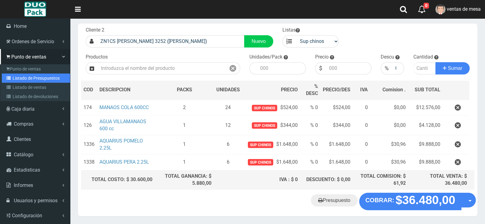
click at [30, 79] on link "Listado de Presupuestos" at bounding box center [36, 77] width 68 height 9
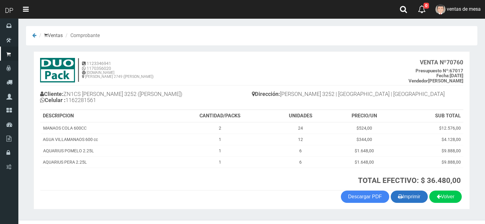
click at [414, 194] on button "Imprimir" at bounding box center [409, 196] width 37 height 12
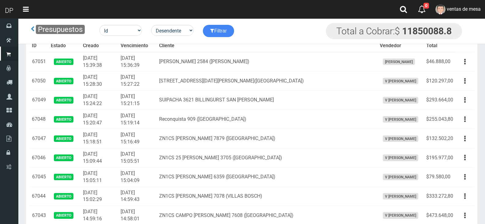
scroll to position [2111, 0]
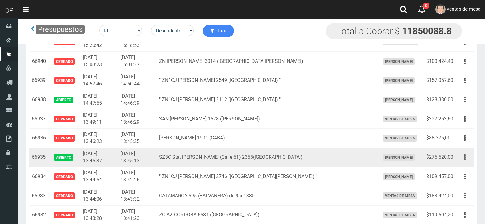
click at [467, 156] on button "button" at bounding box center [465, 157] width 14 height 11
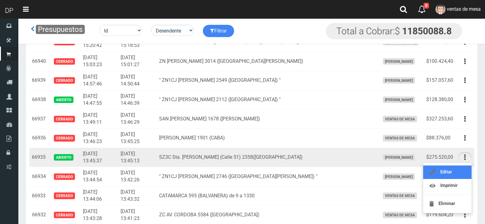
click at [456, 172] on link "Editar" at bounding box center [447, 171] width 48 height 13
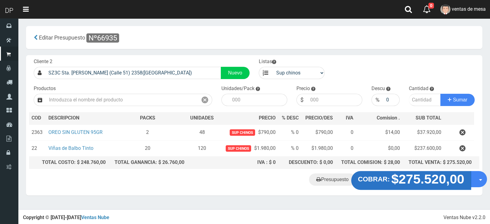
click at [414, 179] on strong "$275.520,00" at bounding box center [427, 179] width 73 height 14
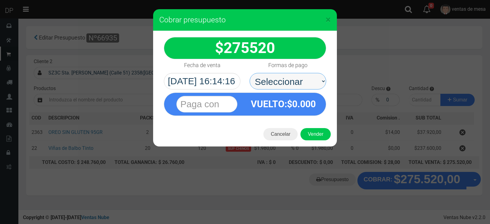
click at [303, 77] on select "Seleccionar Efectivo Tarjeta de Crédito Depósito Débito" at bounding box center [287, 81] width 77 height 17
select select "Efectivo"
click at [249, 73] on select "Seleccionar Efectivo Tarjeta de Crédito Depósito Débito" at bounding box center [287, 81] width 77 height 17
click at [319, 137] on button "Vender" at bounding box center [315, 134] width 30 height 12
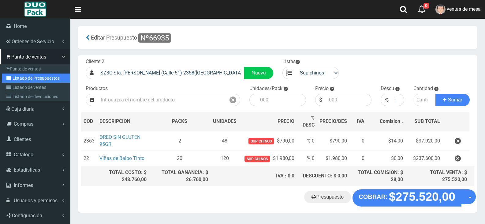
click at [31, 80] on link "Listado de Presupuestos" at bounding box center [36, 77] width 68 height 9
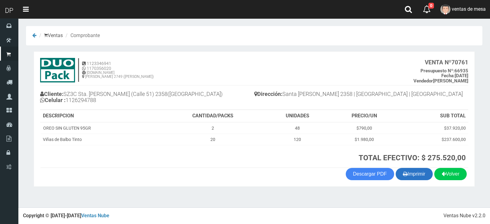
click at [412, 169] on button "Imprimir" at bounding box center [413, 174] width 37 height 12
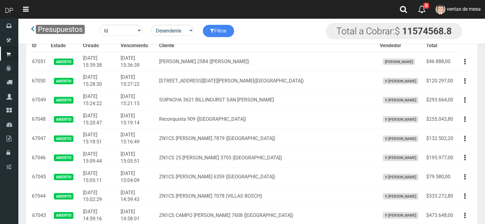
scroll to position [2111, 0]
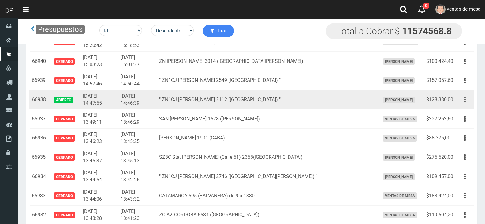
click at [469, 100] on button "button" at bounding box center [465, 99] width 14 height 11
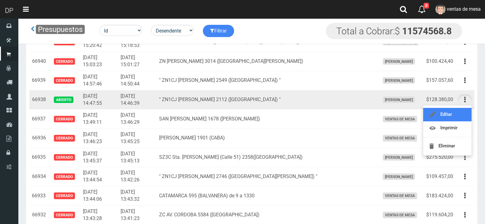
click at [457, 115] on link "Editar" at bounding box center [447, 114] width 48 height 13
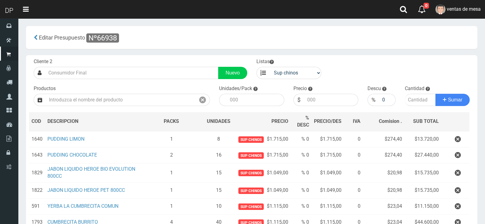
scroll to position [81, 0]
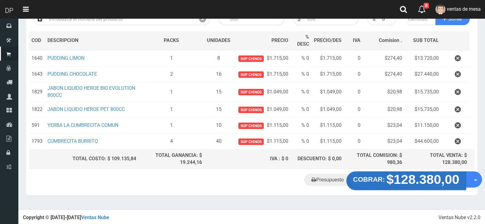
click at [407, 178] on strong "$128.380,00" at bounding box center [423, 179] width 73 height 14
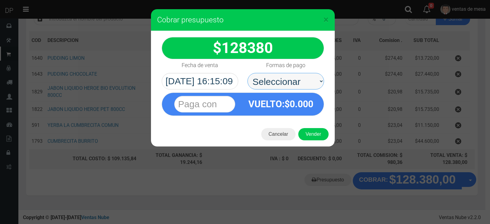
click at [296, 84] on select "Seleccionar Efectivo Tarjeta de Crédito Depósito Débito" at bounding box center [285, 81] width 77 height 17
select select "Efectivo"
click at [247, 73] on select "Seleccionar Efectivo Tarjeta de Crédito Depósito Débito" at bounding box center [285, 81] width 77 height 17
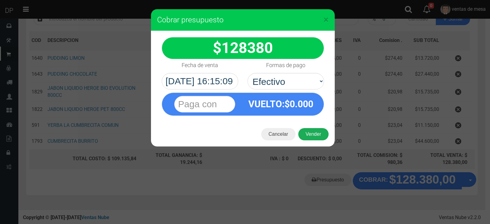
click at [319, 134] on button "Vender" at bounding box center [313, 134] width 30 height 12
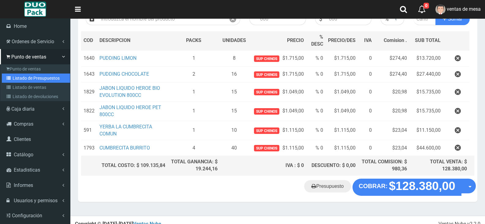
click at [42, 78] on link "Listado de Presupuestos" at bounding box center [36, 77] width 68 height 9
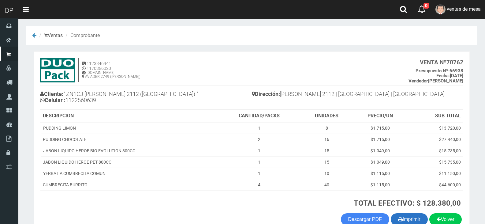
click at [414, 219] on button "Imprimir" at bounding box center [409, 219] width 37 height 12
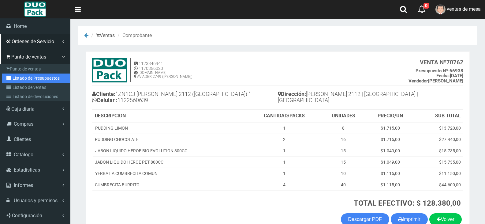
drag, startPoint x: 30, startPoint y: 75, endPoint x: 53, endPoint y: 45, distance: 37.3
click at [30, 75] on link "Listado de Presupuestos" at bounding box center [36, 77] width 68 height 9
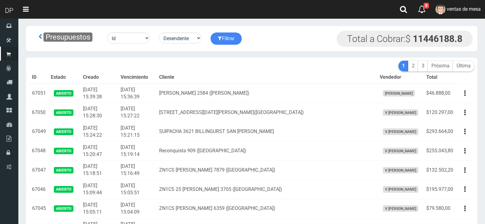
scroll to position [3262, 0]
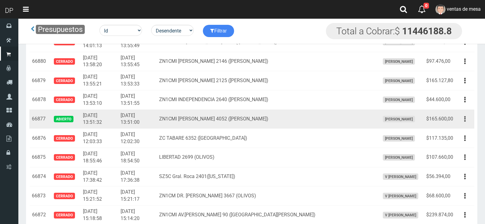
click at [466, 119] on button "button" at bounding box center [465, 119] width 14 height 11
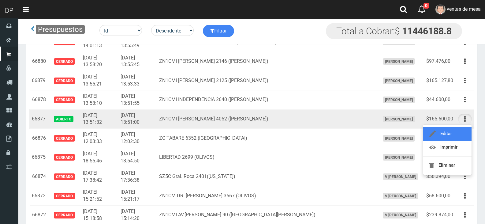
click at [453, 135] on link "Editar" at bounding box center [447, 133] width 48 height 13
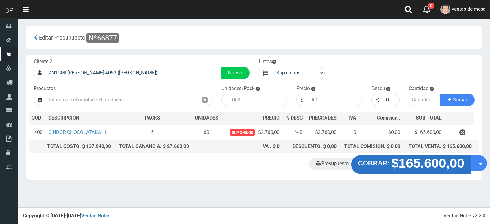
click at [418, 163] on strong "$165.600,00" at bounding box center [427, 163] width 73 height 14
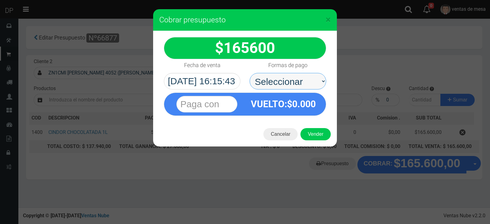
click at [294, 84] on select "Seleccionar Efectivo Tarjeta de Crédito Depósito Débito" at bounding box center [287, 81] width 77 height 17
select select "Efectivo"
click at [249, 73] on select "Seleccionar Efectivo Tarjeta de Crédito Depósito Débito" at bounding box center [287, 81] width 77 height 17
click at [316, 135] on button "Vender" at bounding box center [315, 134] width 30 height 12
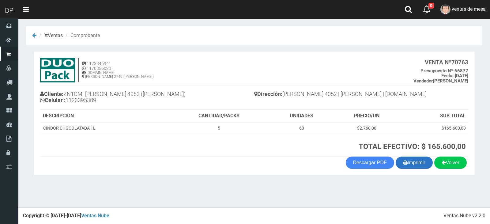
click at [413, 159] on button "Imprimir" at bounding box center [413, 162] width 37 height 12
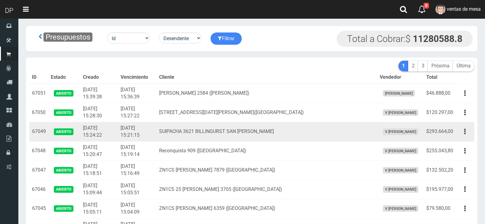
click at [107, 129] on td "2025-09-27 15:24:22" at bounding box center [100, 131] width 38 height 19
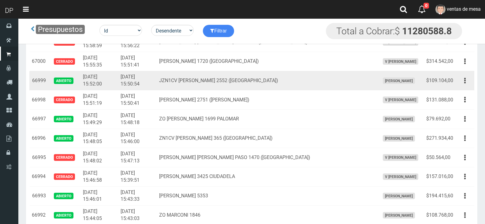
click at [466, 74] on td "Editar Imprimir Eliminar" at bounding box center [465, 80] width 19 height 19
click at [461, 88] on td "Editar Imprimir Eliminar" at bounding box center [465, 80] width 19 height 19
click at [466, 83] on button "button" at bounding box center [465, 80] width 14 height 11
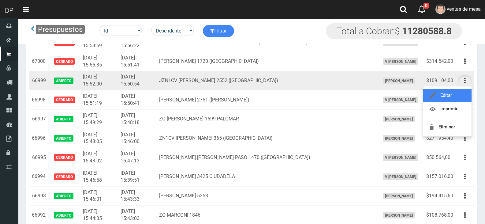
click at [460, 98] on link "Editar" at bounding box center [447, 95] width 48 height 13
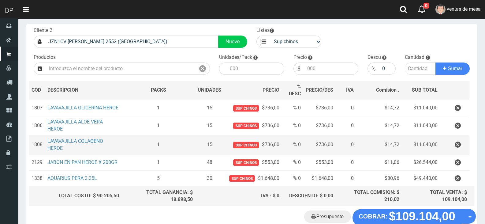
scroll to position [71, 0]
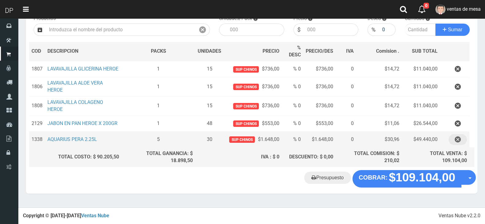
click at [463, 145] on button "button" at bounding box center [458, 139] width 18 height 11
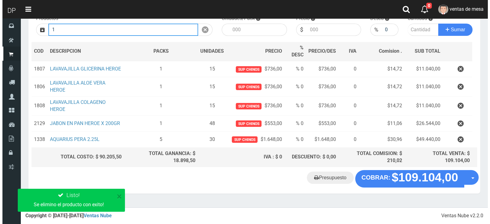
scroll to position [32, 0]
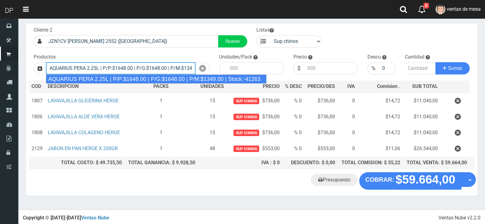
type input "AQUARIUS PERA 2.25L | P/P:$1648.00 | P/G:$1648.00 | P/M:$1349.00 | Stock:-41263"
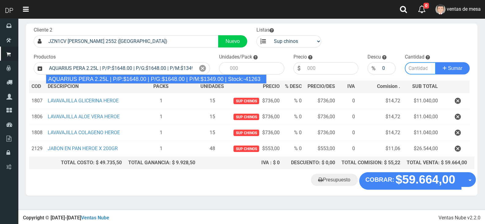
type input "6"
type input "1648.00"
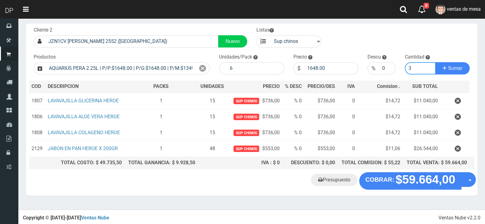
type input "3"
click at [436, 62] on button "Sumar" at bounding box center [453, 68] width 34 height 12
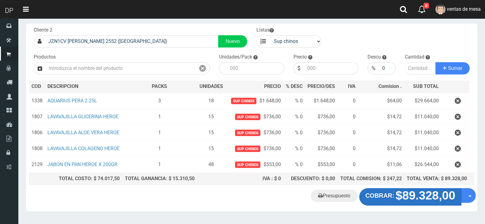
click at [409, 202] on strong "$89.328,00" at bounding box center [426, 195] width 60 height 13
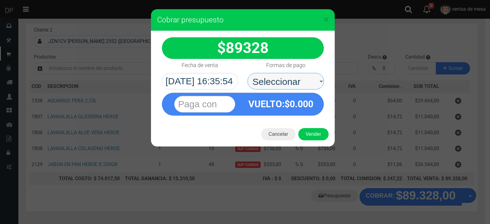
click at [288, 88] on select "Seleccionar Efectivo Tarjeta de Crédito Depósito Débito" at bounding box center [285, 81] width 77 height 17
select select "Efectivo"
click at [247, 73] on select "Seleccionar Efectivo Tarjeta de Crédito Depósito Débito" at bounding box center [285, 81] width 77 height 17
click at [305, 126] on div "Cancelar Vender" at bounding box center [243, 134] width 184 height 24
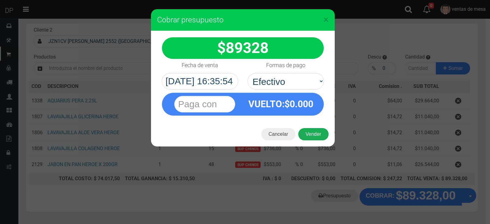
click at [306, 129] on button "Vender" at bounding box center [313, 134] width 30 height 12
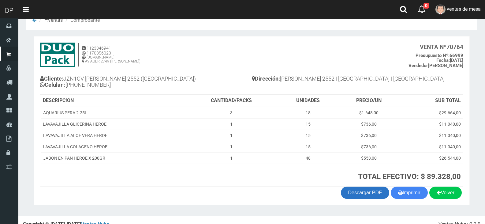
scroll to position [24, 0]
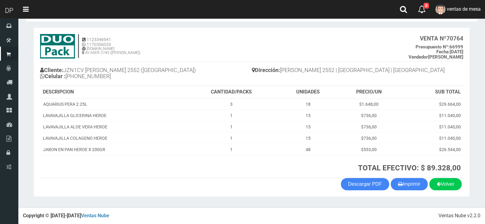
click at [415, 192] on section "1123346941 1170356020 [DOMAIN_NAME] AV ADER 2749 ([PERSON_NAME]) VENTA Nº 70764…" at bounding box center [252, 112] width 436 height 169
click at [411, 186] on button "Imprimir" at bounding box center [409, 184] width 37 height 12
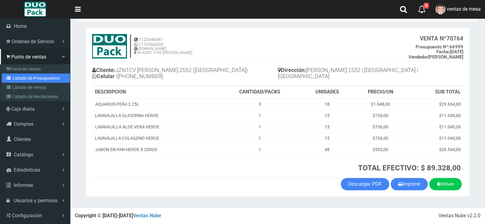
click at [28, 80] on link "Listado de Presupuestos" at bounding box center [36, 77] width 68 height 9
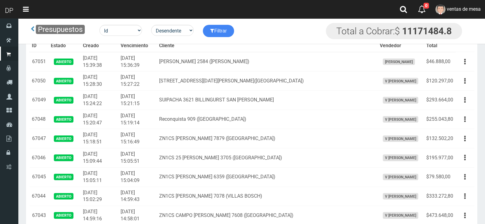
scroll to position [979, 0]
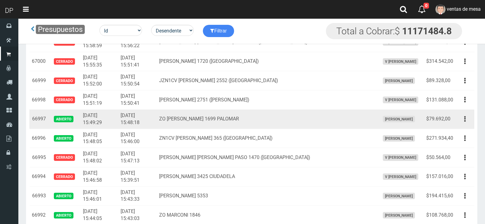
click at [459, 122] on div "Editar Imprimir Eliminar" at bounding box center [465, 119] width 14 height 11
click at [462, 122] on button "button" at bounding box center [465, 119] width 14 height 11
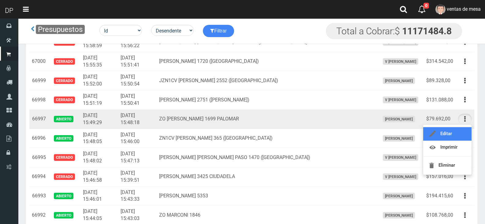
click at [462, 130] on link "Editar" at bounding box center [447, 133] width 48 height 13
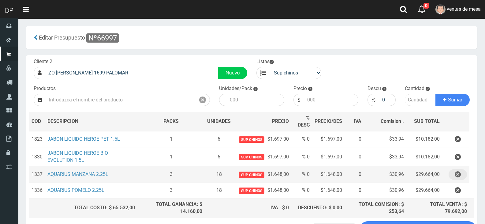
click at [451, 174] on button "button" at bounding box center [458, 174] width 18 height 11
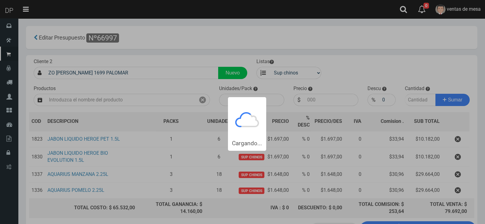
click at [452, 174] on div "Cargando..." at bounding box center [242, 112] width 485 height 224
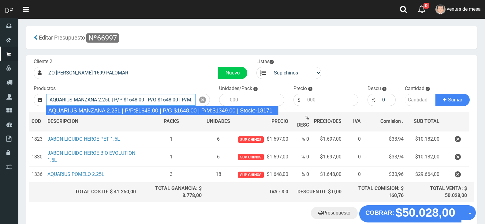
type input "AQUARIUS MANZANA 2.25L | P/P:$1648.00 | P/G:$1648.00 | P/M:$1349.00 | Stock:-18…"
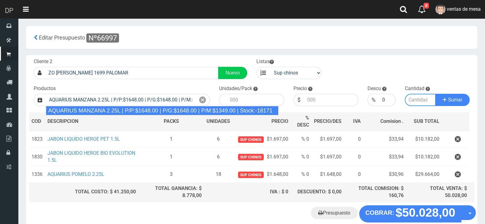
type input "6"
type input "1648.00"
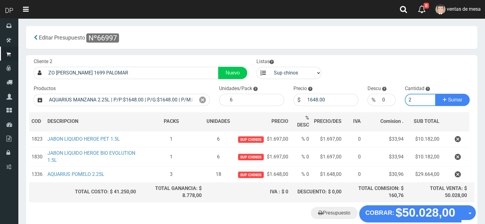
type input "2"
click at [436, 94] on button "Sumar" at bounding box center [453, 100] width 34 height 12
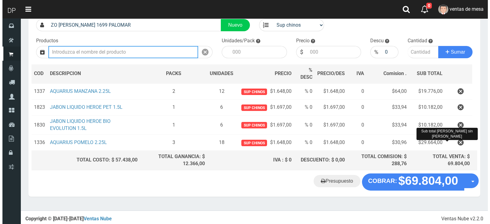
scroll to position [49, 0]
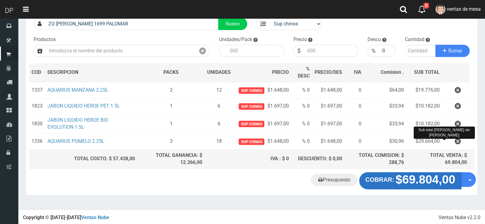
click at [406, 182] on strong "$69.804,00" at bounding box center [426, 179] width 60 height 13
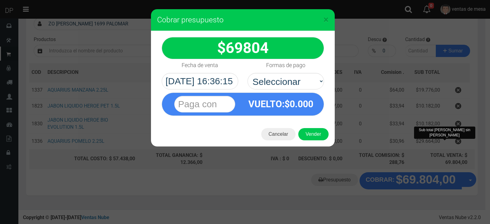
click at [288, 92] on div "VUELTO :$ 0.000" at bounding box center [242, 102] width 171 height 26
click at [294, 87] on select "Seleccionar Efectivo Tarjeta de Crédito Depósito Débito" at bounding box center [285, 81] width 77 height 17
select select "Efectivo"
click at [247, 73] on select "Seleccionar Efectivo Tarjeta de Crédito Depósito Débito" at bounding box center [285, 81] width 77 height 17
click at [311, 130] on button "Vender" at bounding box center [313, 134] width 30 height 12
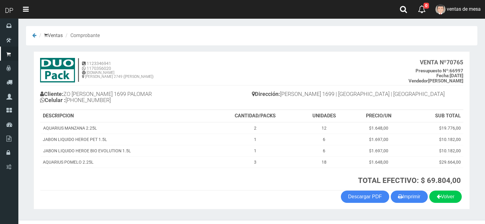
scroll to position [13, 0]
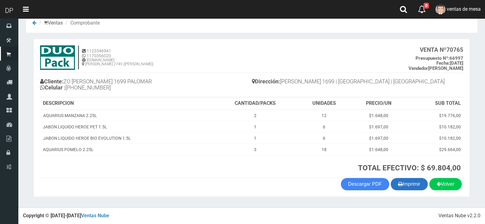
click at [425, 183] on button "Imprimir" at bounding box center [409, 184] width 37 height 12
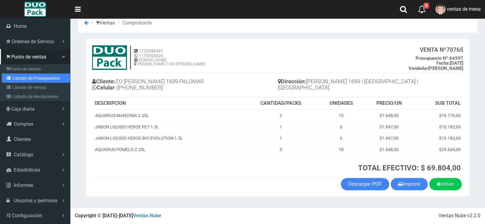
click at [41, 81] on link "Listado de Presupuestos" at bounding box center [36, 77] width 68 height 9
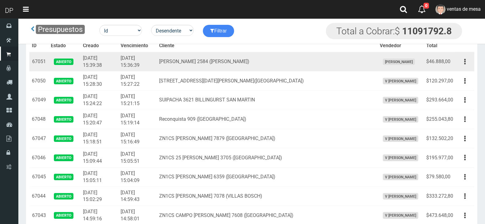
scroll to position [787, 0]
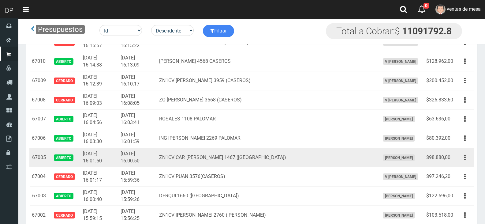
click at [459, 154] on div "Editar Imprimir Eliminar" at bounding box center [465, 157] width 14 height 11
click at [461, 158] on button "button" at bounding box center [465, 157] width 14 height 11
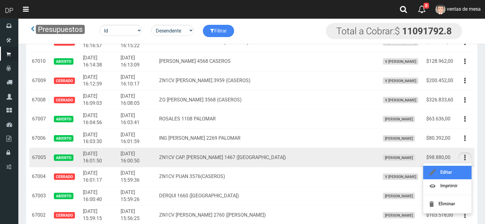
click at [460, 167] on link "Editar" at bounding box center [447, 172] width 48 height 13
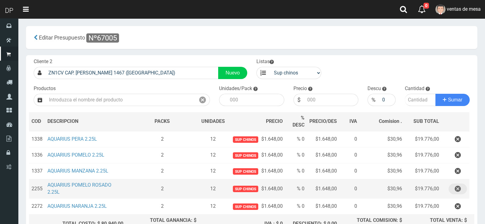
click at [463, 189] on button "button" at bounding box center [458, 188] width 18 height 11
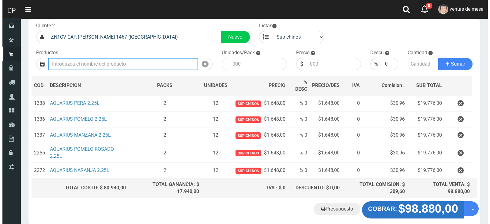
scroll to position [32, 0]
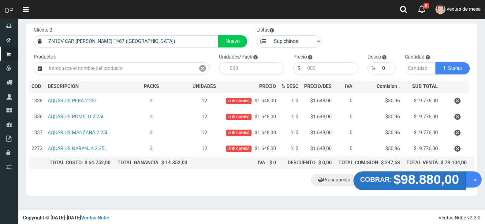
click at [389, 182] on strong "COBRAR:" at bounding box center [376, 179] width 32 height 7
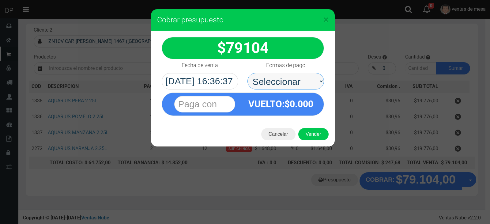
drag, startPoint x: 315, startPoint y: 90, endPoint x: 306, endPoint y: 88, distance: 9.4
click at [310, 85] on select "Seleccionar Efectivo Tarjeta de Crédito Depósito Débito" at bounding box center [285, 81] width 77 height 17
select select "Efectivo"
click at [247, 73] on select "Seleccionar Efectivo Tarjeta de Crédito Depósito Débito" at bounding box center [285, 81] width 77 height 17
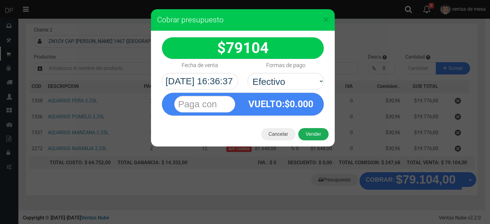
click at [310, 136] on button "Vender" at bounding box center [313, 134] width 30 height 12
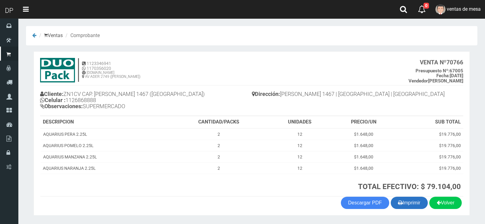
click at [398, 204] on icon "button" at bounding box center [400, 202] width 5 height 9
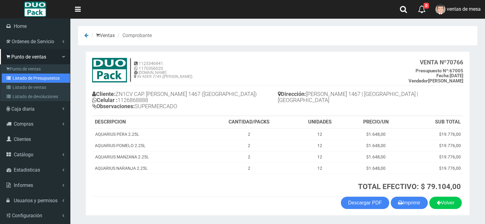
click at [14, 78] on link "Listado de Presupuestos" at bounding box center [36, 77] width 68 height 9
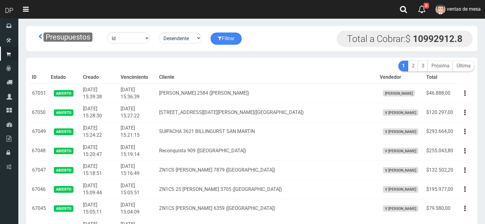
scroll to position [787, 0]
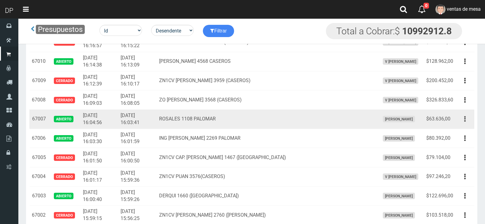
click at [463, 124] on td "Editar Imprimir Eliminar" at bounding box center [465, 118] width 19 height 19
click at [463, 124] on button "button" at bounding box center [465, 119] width 14 height 11
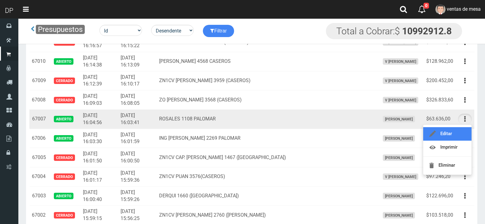
click at [461, 135] on link "Editar" at bounding box center [447, 133] width 48 height 13
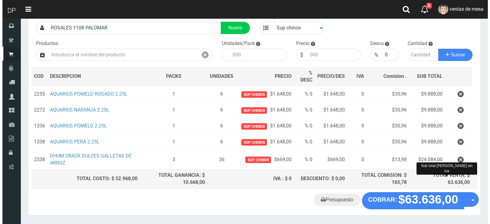
scroll to position [34, 0]
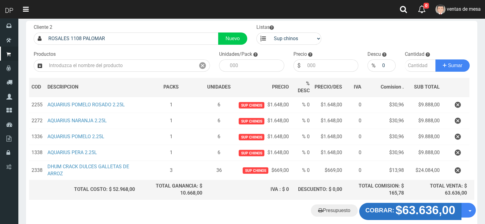
click at [425, 203] on button "COBRAR: $63.636,00" at bounding box center [410, 211] width 102 height 17
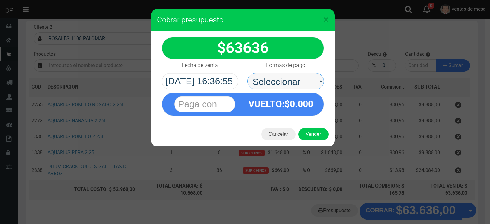
click at [277, 73] on select "Seleccionar Efectivo Tarjeta de Crédito Depósito Débito" at bounding box center [285, 81] width 77 height 17
select select "Efectivo"
click at [247, 73] on select "Seleccionar Efectivo Tarjeta de Crédito Depósito Débito" at bounding box center [285, 81] width 77 height 17
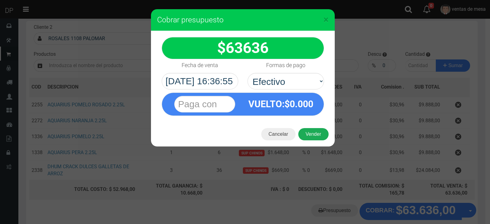
click at [304, 130] on button "Vender" at bounding box center [313, 134] width 30 height 12
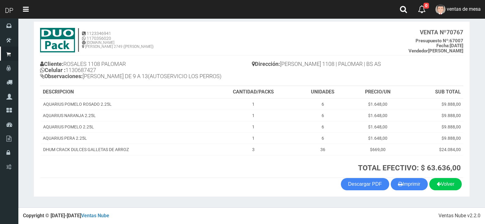
scroll to position [30, 0]
click at [401, 180] on button "Imprimir" at bounding box center [409, 184] width 37 height 12
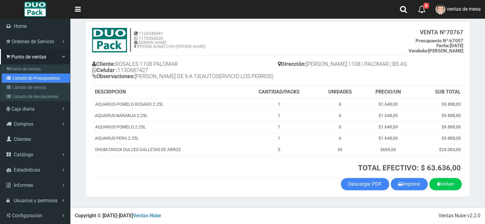
click at [12, 79] on icon at bounding box center [9, 78] width 6 height 4
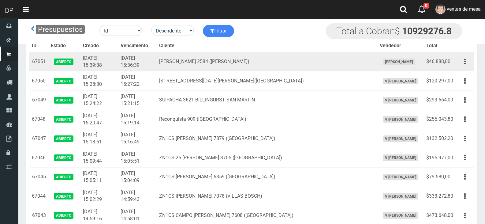
scroll to position [787, 0]
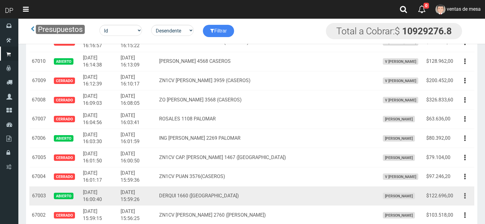
click at [457, 197] on td "Editar Imprimir Eliminar" at bounding box center [465, 195] width 19 height 19
click at [462, 197] on button "button" at bounding box center [465, 195] width 14 height 11
click at [461, 207] on link "Editar" at bounding box center [447, 210] width 48 height 13
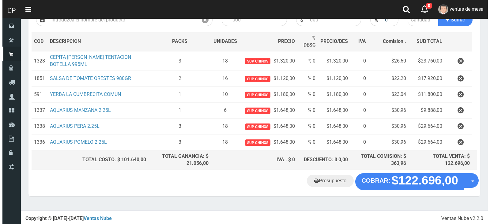
scroll to position [81, 0]
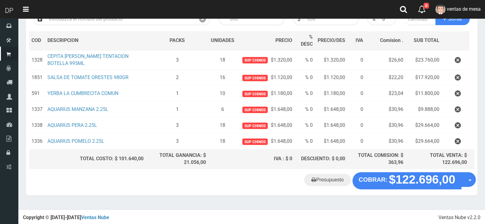
click at [395, 194] on section "× Titulo del Msj texto Mas Texto Cancelar Aceptar Editar Presupuesto Nº67003" at bounding box center [251, 74] width 467 height 272
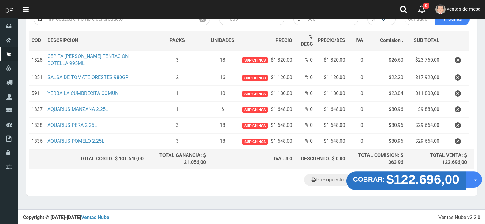
click at [394, 185] on strong "$122.696,00" at bounding box center [423, 179] width 73 height 14
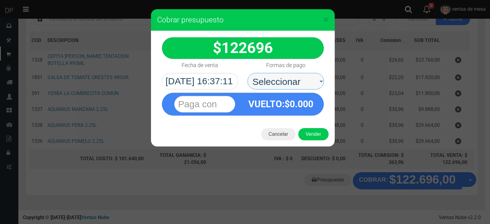
click at [277, 83] on select "Seleccionar Efectivo Tarjeta de Crédito Depósito Débito" at bounding box center [285, 81] width 77 height 17
select select "Efectivo"
click at [247, 73] on select "Seleccionar Efectivo Tarjeta de Crédito Depósito Débito" at bounding box center [285, 81] width 77 height 17
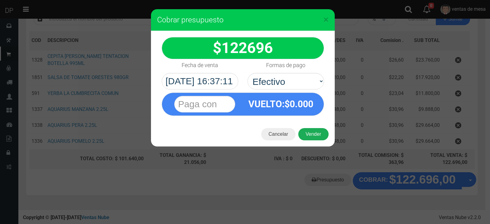
click at [305, 128] on div "Cancelar Vender" at bounding box center [243, 134] width 184 height 24
click at [309, 134] on button "Vender" at bounding box center [313, 134] width 30 height 12
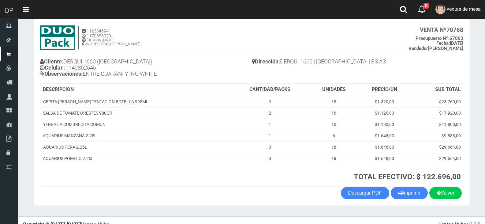
scroll to position [41, 0]
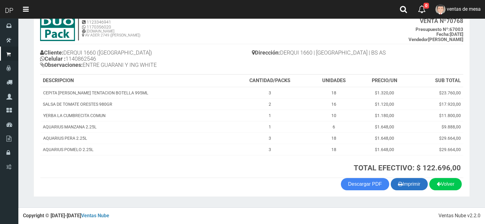
click at [412, 188] on button "Imprimir" at bounding box center [409, 184] width 37 height 12
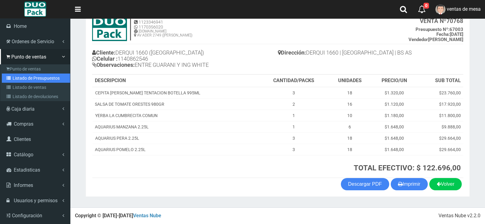
click at [43, 80] on link "Listado de Presupuestos" at bounding box center [36, 77] width 68 height 9
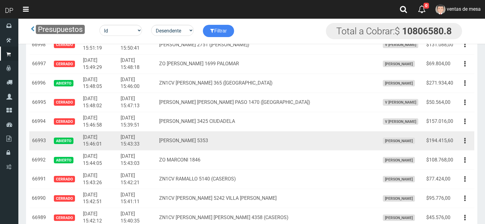
scroll to position [1040, 0]
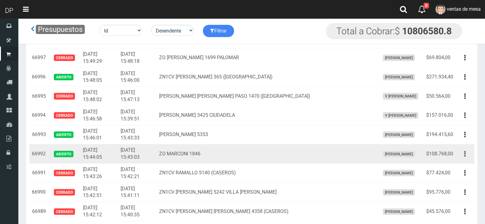
click at [464, 153] on button "button" at bounding box center [465, 153] width 14 height 11
click at [464, 160] on ul "Editar Imprimir Eliminar" at bounding box center [447, 184] width 49 height 51
click at [466, 155] on icon "button" at bounding box center [465, 153] width 2 height 11
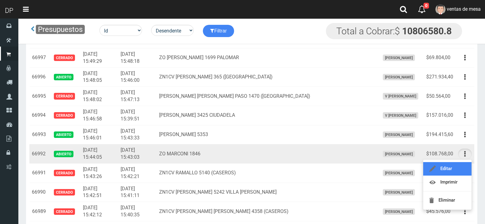
click at [464, 165] on link "Editar" at bounding box center [447, 168] width 48 height 13
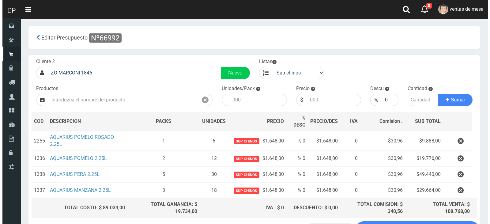
scroll to position [49, 0]
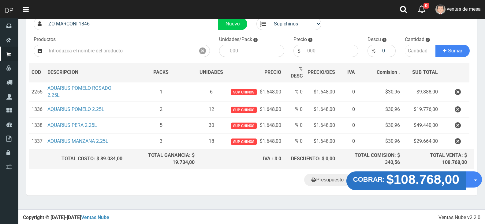
click at [383, 180] on strong "COBRAR:" at bounding box center [369, 178] width 32 height 7
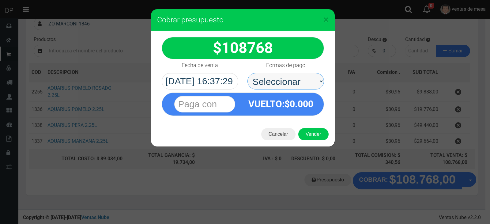
click at [294, 87] on select "Seleccionar Efectivo Tarjeta de Crédito Depósito Débito" at bounding box center [285, 81] width 77 height 17
select select "Efectivo"
click at [247, 73] on select "Seleccionar Efectivo Tarjeta de Crédito Depósito Débito" at bounding box center [285, 81] width 77 height 17
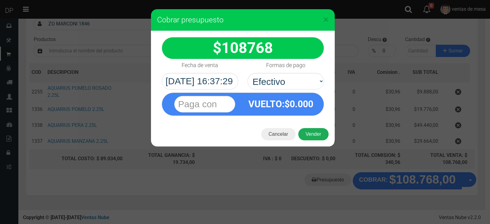
click at [309, 132] on button "Vender" at bounding box center [313, 134] width 30 height 12
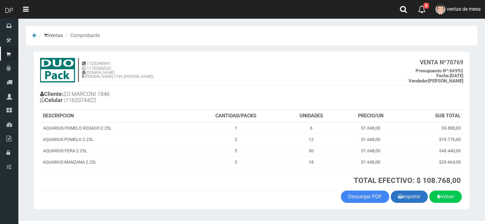
click at [400, 193] on icon "button" at bounding box center [400, 196] width 5 height 9
click at [260, 171] on th "TOTAL EFECTIVO: $ 108.768,00" at bounding box center [327, 178] width 274 height 23
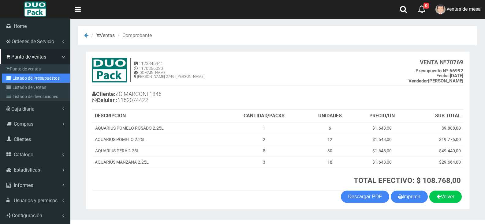
click at [11, 78] on icon at bounding box center [9, 78] width 6 height 4
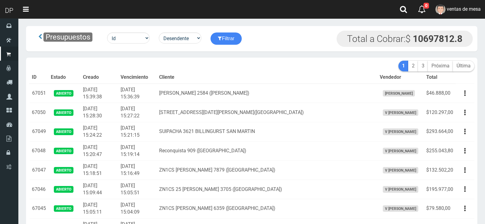
scroll to position [979, 0]
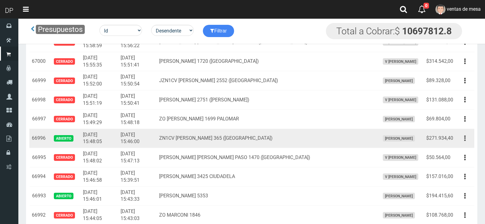
click at [464, 138] on icon "button" at bounding box center [465, 138] width 2 height 11
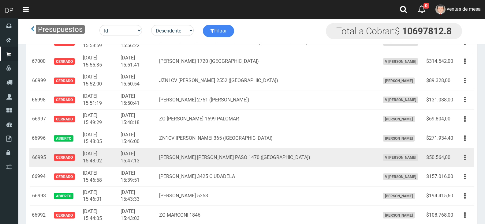
click at [466, 149] on td "Editar Imprimir Eliminar" at bounding box center [465, 157] width 19 height 19
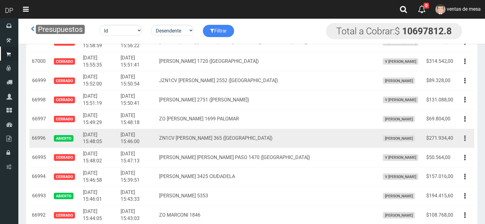
click at [466, 142] on icon "button" at bounding box center [465, 138] width 2 height 11
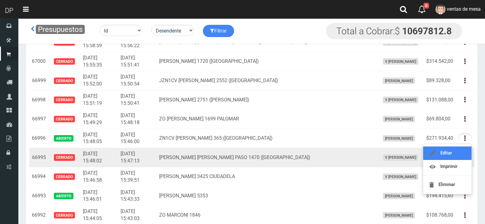
click at [464, 152] on link "Editar" at bounding box center [447, 152] width 48 height 13
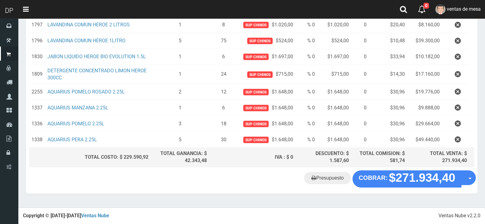
scroll to position [151, 0]
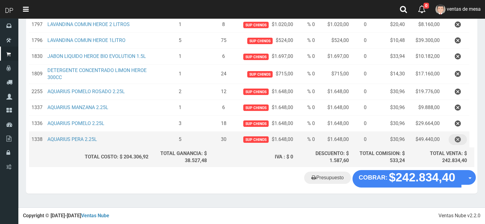
click at [467, 142] on button "button" at bounding box center [458, 139] width 18 height 11
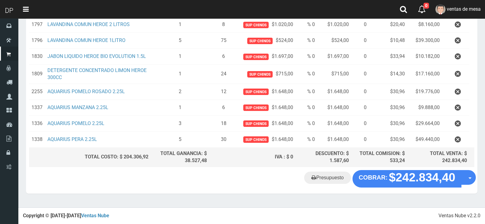
scroll to position [0, 0]
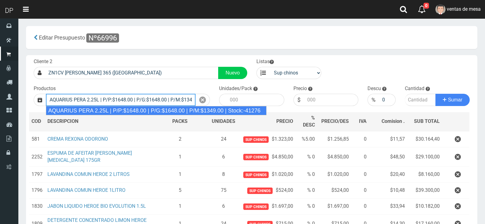
type input "AQUARIUS PERA 2.25L | P/P:$1648.00 | P/G:$1648.00 | P/M:$1349.00 | Stock:-41276"
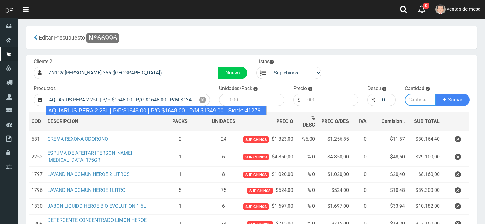
type input "6"
type input "1648.00"
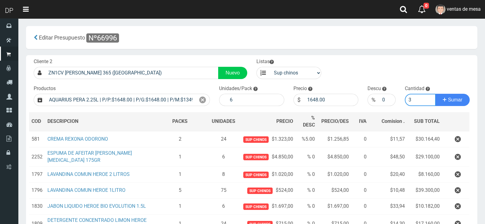
type input "3"
click at [436, 94] on button "Sumar" at bounding box center [453, 100] width 34 height 12
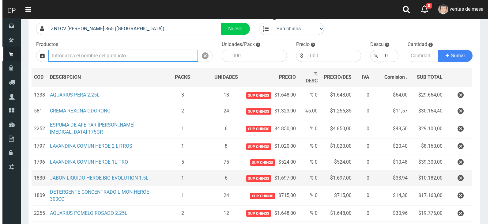
scroll to position [151, 0]
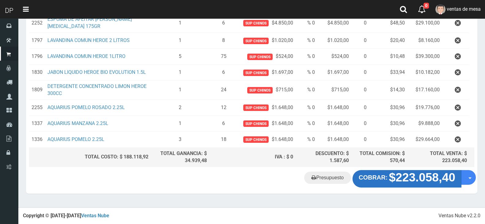
click at [386, 181] on strong "COBRAR:" at bounding box center [373, 177] width 29 height 7
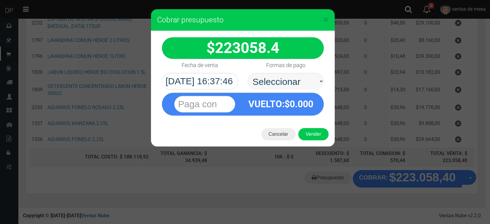
select select "Efectivo"
click at [247, 73] on select "Seleccionar Efectivo Tarjeta de Crédito Depósito Débito" at bounding box center [285, 81] width 77 height 17
drag, startPoint x: 314, startPoint y: 131, endPoint x: 316, endPoint y: 141, distance: 10.9
click at [314, 131] on button "Vender" at bounding box center [313, 134] width 30 height 12
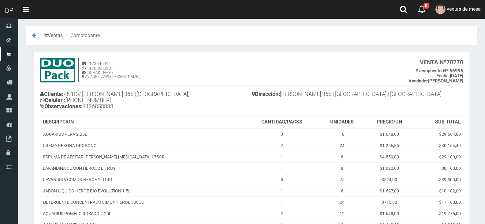
scroll to position [96, 0]
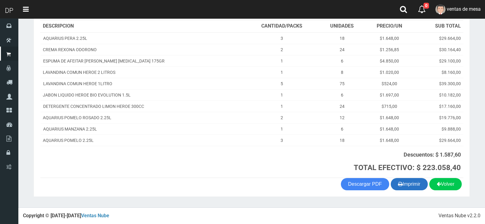
click at [402, 178] on button "Imprimir" at bounding box center [409, 184] width 37 height 12
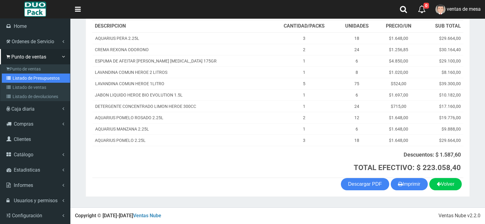
click at [31, 78] on link "Listado de Presupuestos" at bounding box center [36, 77] width 68 height 9
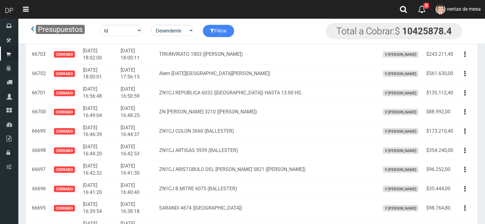
scroll to position [813, 0]
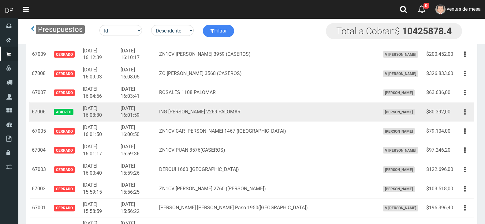
click at [467, 112] on button "button" at bounding box center [465, 112] width 14 height 11
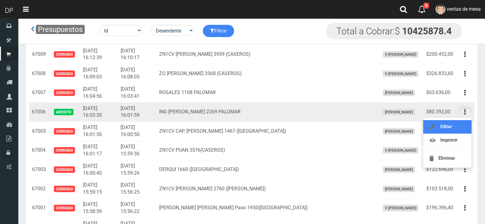
click at [461, 122] on link "Editar" at bounding box center [447, 126] width 48 height 13
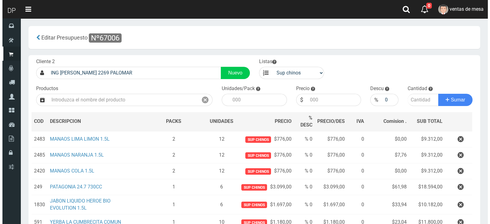
scroll to position [97, 0]
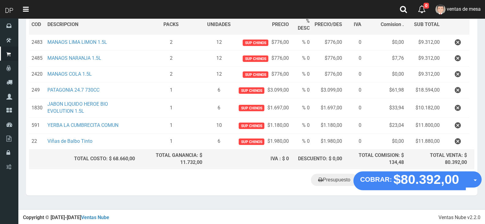
click at [421, 197] on section "× Titulo del Msj texto Mas Texto Cancelar Aceptar Editar Presupuesto Nº67006" at bounding box center [251, 65] width 467 height 287
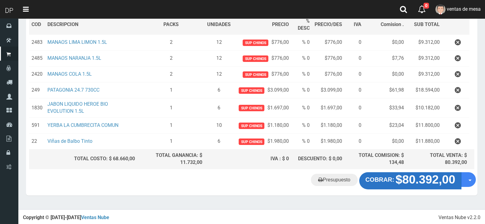
click at [418, 183] on strong "$80.392,00" at bounding box center [426, 179] width 60 height 13
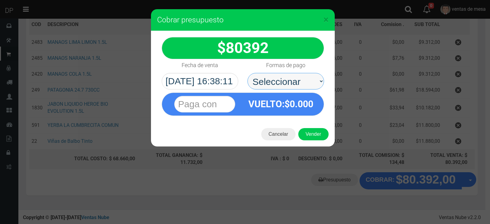
click at [281, 85] on select "Seleccionar Efectivo Tarjeta de Crédito Depósito Débito" at bounding box center [285, 81] width 77 height 17
select select "Efectivo"
click at [247, 73] on select "Seleccionar Efectivo Tarjeta de Crédito Depósito Débito" at bounding box center [285, 81] width 77 height 17
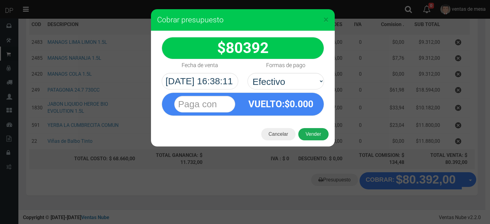
click at [311, 138] on button "Vender" at bounding box center [313, 134] width 30 height 12
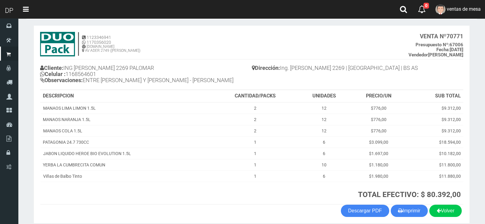
scroll to position [53, 0]
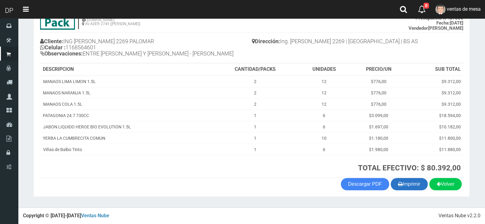
click at [420, 185] on button "Imprimir" at bounding box center [409, 184] width 37 height 12
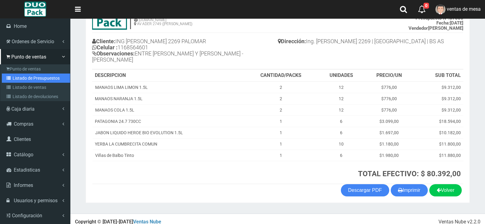
click at [31, 81] on link "Listado de Presupuestos" at bounding box center [36, 77] width 68 height 9
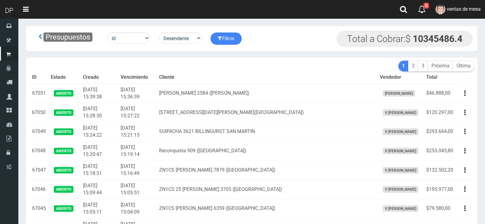
scroll to position [1171, 0]
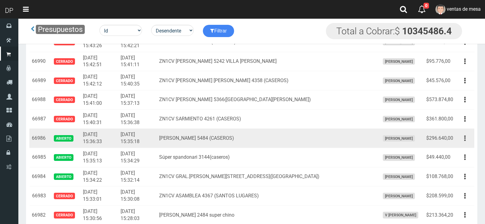
click at [468, 142] on button "button" at bounding box center [465, 138] width 14 height 11
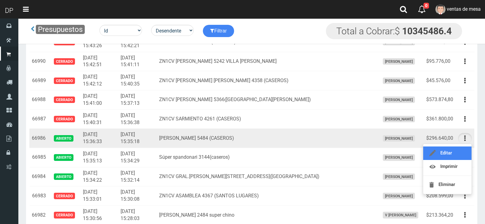
click at [465, 150] on link "Editar" at bounding box center [447, 152] width 48 height 13
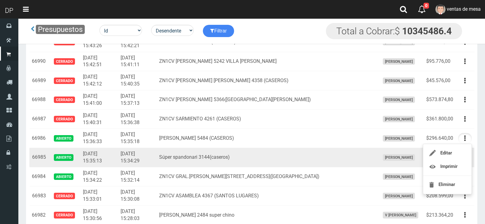
click at [465, 150] on td "Editar Imprimir Eliminar" at bounding box center [465, 157] width 19 height 19
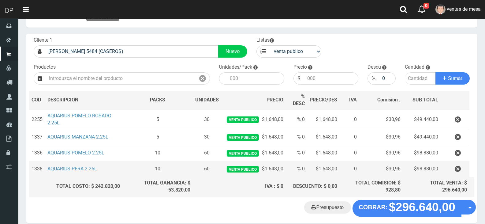
scroll to position [49, 0]
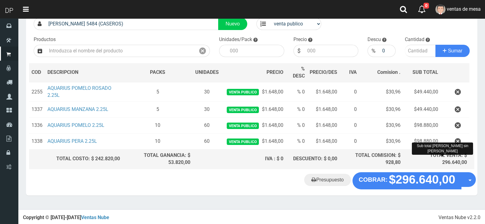
click at [459, 150] on th "TOTAL VENTA: $ 296.640,00 Sub total [PERSON_NAME] sin [PERSON_NAME]" at bounding box center [436, 158] width 66 height 19
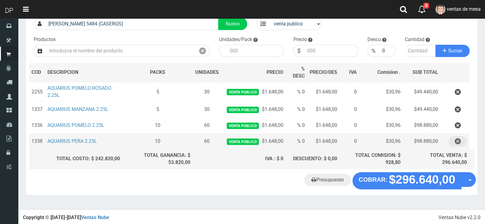
click at [459, 146] on icon "button" at bounding box center [458, 141] width 6 height 11
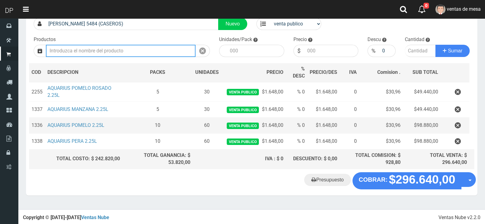
scroll to position [33, 0]
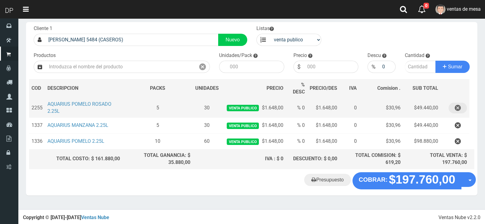
click at [454, 112] on button "button" at bounding box center [458, 108] width 18 height 11
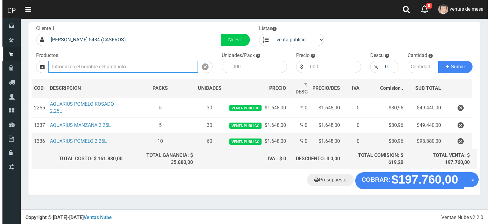
scroll to position [0, 0]
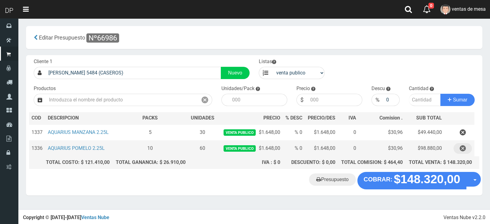
click at [460, 146] on icon "button" at bounding box center [462, 148] width 6 height 11
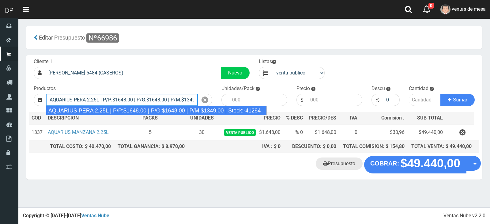
type input "AQUARIUS PERA 2.25L | P/P:$1648.00 | P/G:$1648.00 | P/M:$1349.00 | Stock:-41284"
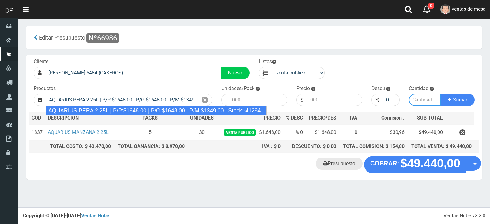
type input "6"
type input "1648.00"
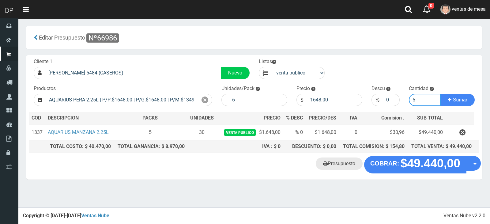
click at [440, 94] on button "Sumar" at bounding box center [457, 100] width 34 height 12
type input "51"
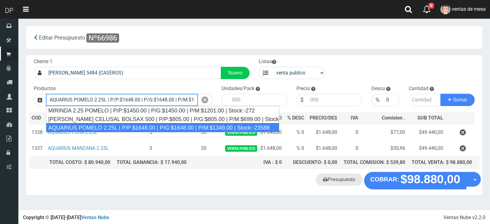
type input "AQUARIUS POMELO 2.25L | P/P:$1648.00 | P/G:$1648.00 | P/M:$1349.00 | Stock:-235…"
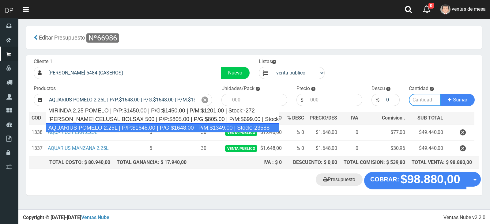
type input "6"
type input "1648.00"
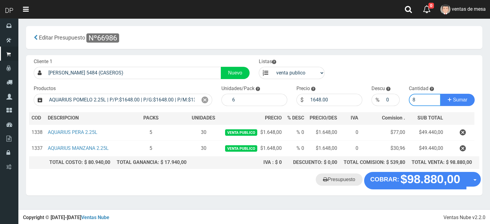
type input "8"
click at [440, 94] on button "Sumar" at bounding box center [457, 100] width 34 height 12
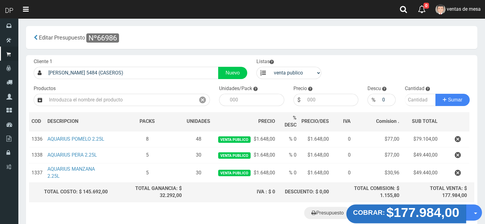
click at [388, 206] on button "COBRAR: $177.984,00" at bounding box center [406, 213] width 120 height 19
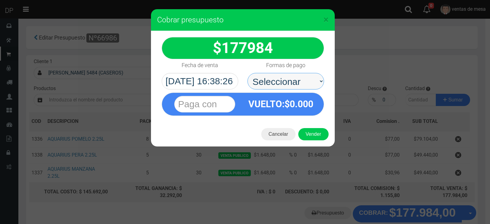
click at [309, 88] on select "Seleccionar Efectivo Tarjeta de Crédito Depósito Débito" at bounding box center [285, 81] width 77 height 17
select select "Efectivo"
click at [247, 73] on select "Seleccionar Efectivo Tarjeta de Crédito Depósito Débito" at bounding box center [285, 81] width 77 height 17
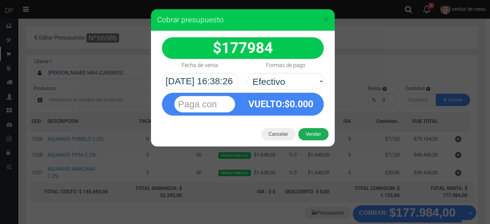
click at [313, 130] on button "Vender" at bounding box center [313, 134] width 30 height 12
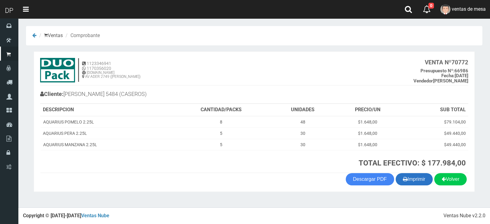
click at [406, 181] on button "Imprimir" at bounding box center [413, 179] width 37 height 12
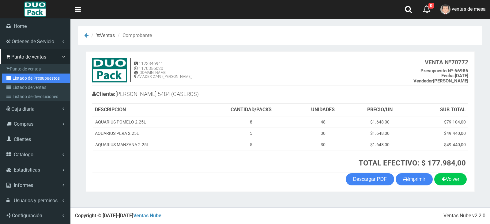
click at [14, 81] on link "Listado de Presupuestos" at bounding box center [36, 77] width 68 height 9
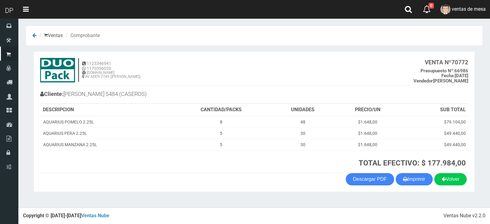
click at [140, 80] on h4 "1123346941 1170356020 [DOMAIN_NAME] AV ADER 2749 ([PERSON_NAME]) VENTA Nº 70772…" at bounding box center [254, 72] width 428 height 28
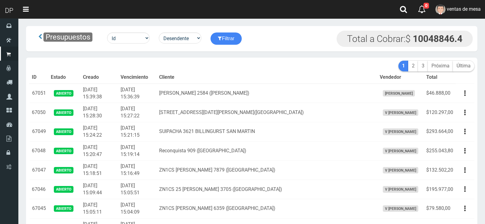
click at [190, 77] on th "Cliente" at bounding box center [267, 77] width 220 height 12
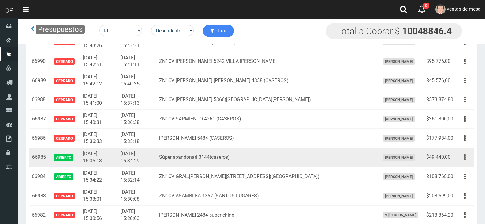
click at [461, 157] on button "button" at bounding box center [465, 157] width 14 height 11
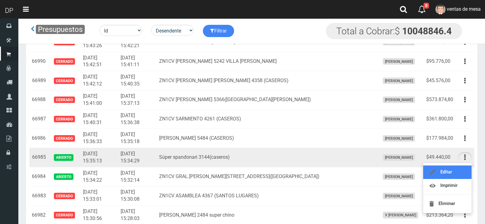
click at [448, 174] on link "Editar" at bounding box center [447, 171] width 48 height 13
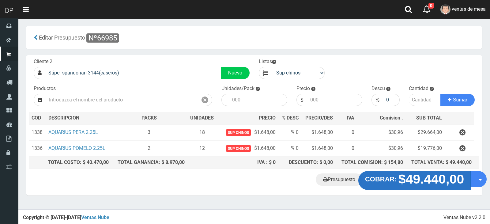
drag, startPoint x: 0, startPoint y: 0, endPoint x: 420, endPoint y: 177, distance: 455.7
click at [420, 177] on strong "$49.440,00" at bounding box center [431, 179] width 66 height 14
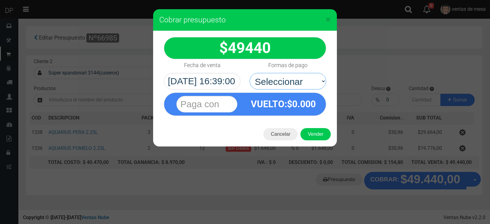
drag, startPoint x: 290, startPoint y: 78, endPoint x: 295, endPoint y: 104, distance: 25.9
click at [290, 78] on select "Seleccionar Efectivo Tarjeta de Crédito Depósito Débito" at bounding box center [287, 81] width 77 height 17
click at [297, 111] on div "VUELTO :$ 0.000" at bounding box center [283, 104] width 76 height 22
click at [304, 78] on select "Seleccionar Efectivo Tarjeta de Crédito Depósito Débito" at bounding box center [287, 81] width 77 height 17
select select "Efectivo"
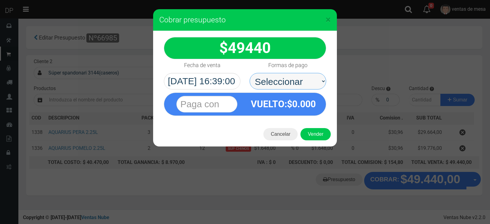
click at [249, 73] on select "Seleccionar Efectivo Tarjeta de Crédito Depósito Débito" at bounding box center [287, 81] width 77 height 17
click at [314, 128] on button "Vender" at bounding box center [315, 134] width 30 height 12
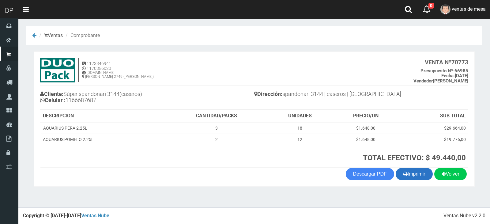
click at [397, 173] on button "Imprimir" at bounding box center [413, 174] width 37 height 12
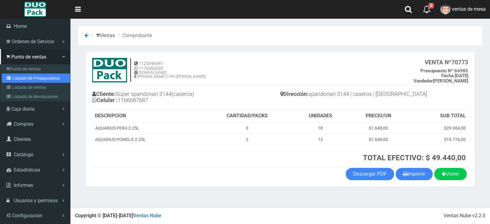
click at [11, 73] on link "Listado de Presupuestos" at bounding box center [36, 77] width 68 height 9
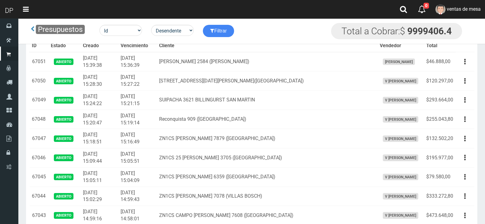
scroll to position [979, 0]
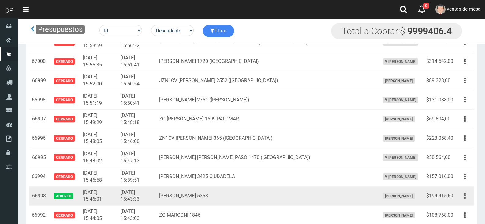
click at [469, 198] on button "button" at bounding box center [465, 195] width 14 height 11
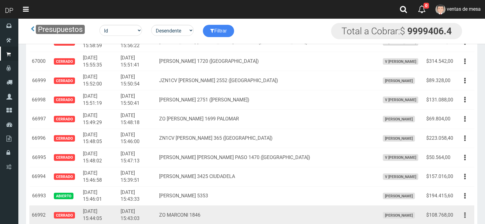
click at [460, 215] on button "button" at bounding box center [465, 215] width 14 height 11
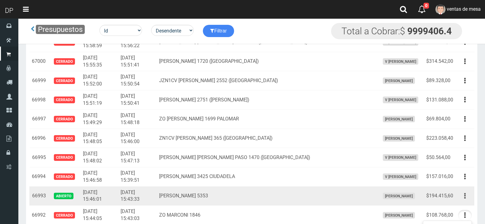
click at [463, 192] on button "button" at bounding box center [465, 195] width 14 height 11
click at [461, 207] on link "Editar" at bounding box center [447, 210] width 48 height 13
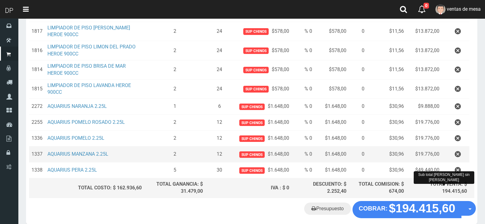
scroll to position [122, 0]
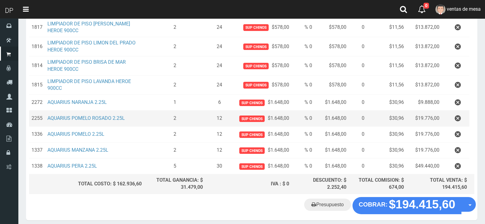
click at [464, 124] on td at bounding box center [456, 118] width 28 height 16
click at [461, 122] on button "button" at bounding box center [458, 118] width 18 height 11
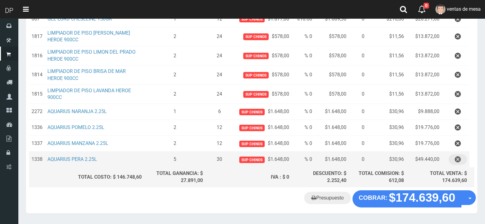
scroll to position [131, 0]
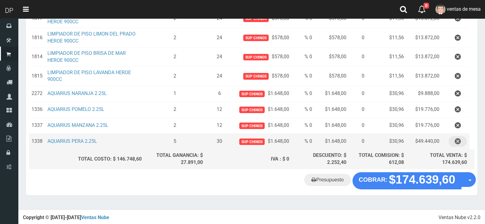
click at [451, 139] on button "button" at bounding box center [458, 141] width 18 height 11
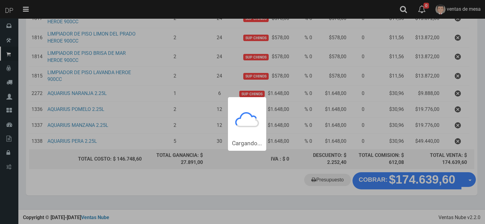
scroll to position [0, 0]
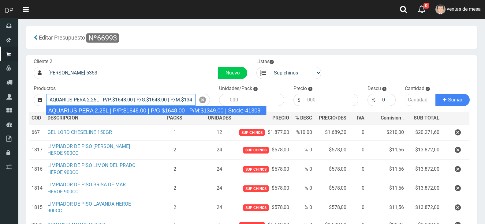
type input "AQUARIUS PERA 2.25L | P/P:$1648.00 | P/G:$1648.00 | P/M:$1349.00 | Stock:-41309"
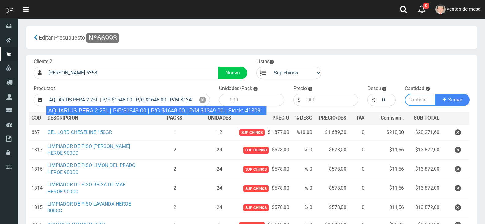
type input "6"
type input "1648.00"
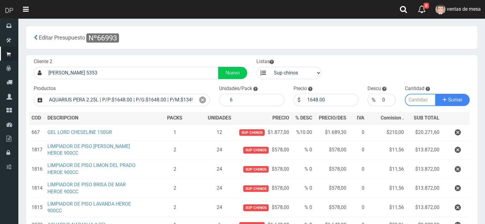
type input "1"
type input "5"
click at [436, 94] on button "Sumar" at bounding box center [453, 100] width 34 height 12
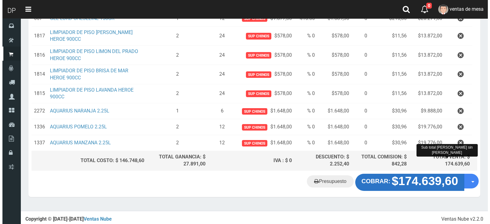
scroll to position [131, 0]
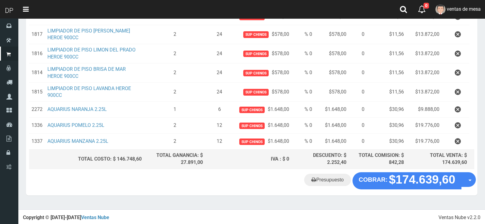
click at [413, 192] on div "Presupuesto COBRAR: $174.639,60 Opciones" at bounding box center [251, 183] width 451 height 23
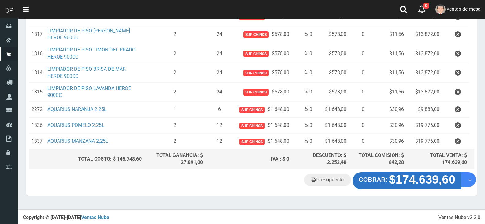
click at [411, 183] on strong "$174.639,60" at bounding box center [422, 179] width 66 height 13
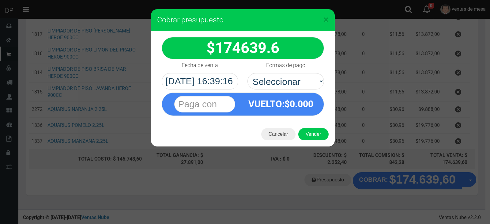
click at [293, 90] on div "VUELTO :$ 0.000" at bounding box center [242, 102] width 171 height 26
click at [294, 84] on select "Seleccionar Efectivo Tarjeta de Crédito Depósito Débito" at bounding box center [285, 81] width 77 height 17
select select "Efectivo"
click at [247, 73] on select "Seleccionar Efectivo Tarjeta de Crédito Depósito Débito" at bounding box center [285, 81] width 77 height 17
click at [310, 132] on button "Vender" at bounding box center [313, 134] width 30 height 12
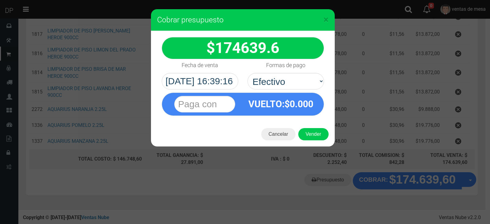
click at [0, 0] on div "Cargando..." at bounding box center [0, 0] width 0 height 0
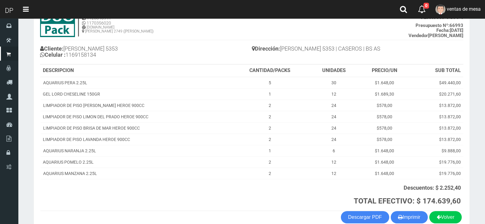
scroll to position [78, 0]
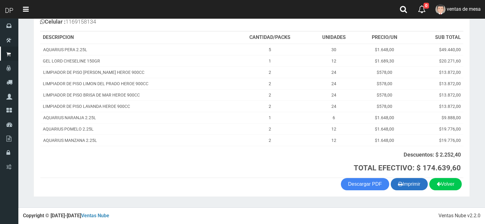
click at [401, 178] on button "Imprimir" at bounding box center [409, 184] width 37 height 12
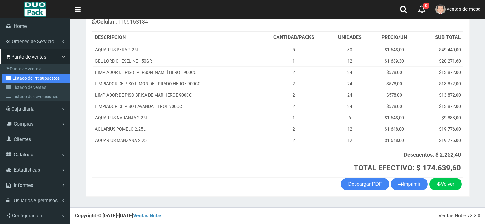
click at [8, 76] on icon at bounding box center [9, 78] width 6 height 4
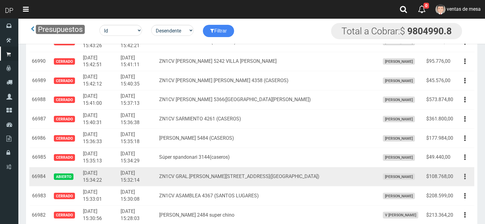
click at [467, 178] on button "button" at bounding box center [465, 176] width 14 height 11
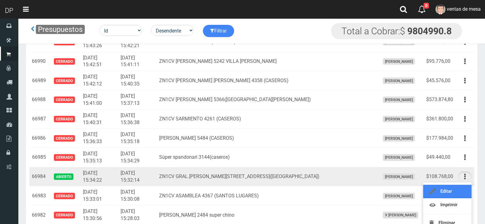
click at [464, 189] on link "Editar" at bounding box center [447, 191] width 48 height 13
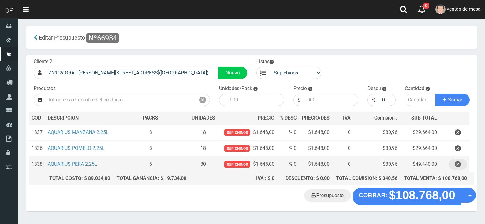
click at [450, 166] on button "button" at bounding box center [458, 164] width 18 height 11
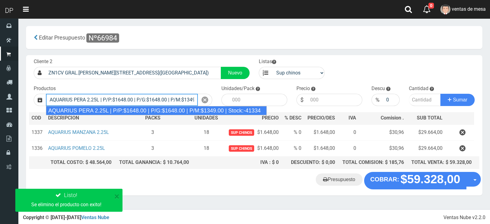
type input "AQUARIUS PERA 2.25L | P/P:$1648.00 | P/G:$1648.00 | P/M:$1349.00 | Stock:-41334"
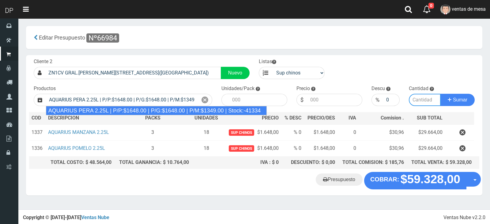
type input "6"
type input "1648.00"
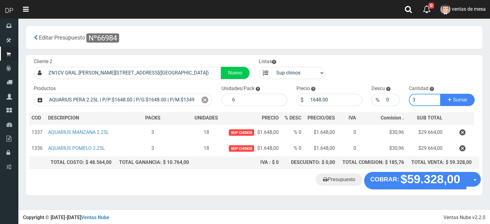
type input "3"
click at [440, 94] on button "Sumar" at bounding box center [457, 100] width 34 height 12
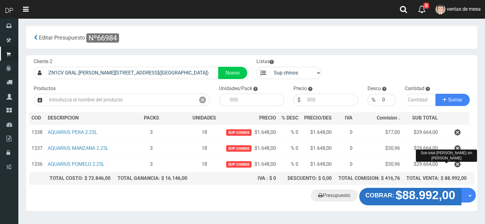
click at [427, 192] on strong "$88.992,00" at bounding box center [426, 195] width 60 height 13
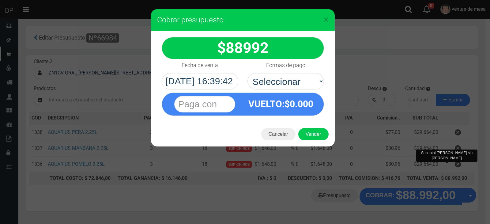
click at [297, 90] on div "VUELTO :$ 0.000" at bounding box center [242, 102] width 171 height 26
click at [296, 84] on select "Seleccionar Efectivo Tarjeta de Crédito Depósito Débito" at bounding box center [285, 81] width 77 height 17
select select "Efectivo"
click at [247, 73] on select "Seleccionar Efectivo Tarjeta de Crédito Depósito Débito" at bounding box center [285, 81] width 77 height 17
click at [312, 134] on button "Vender" at bounding box center [313, 134] width 30 height 12
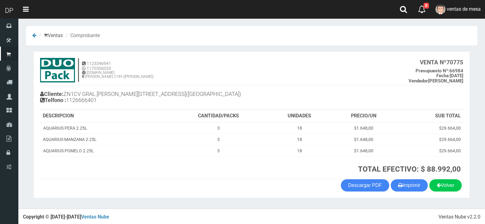
scroll to position [1, 0]
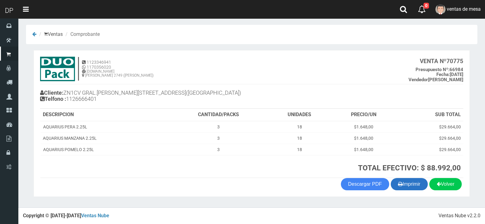
click at [398, 183] on icon "button" at bounding box center [400, 183] width 5 height 9
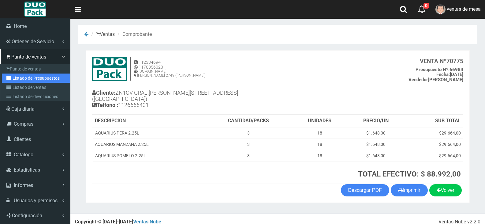
click at [28, 81] on link "Listado de Presupuestos" at bounding box center [36, 77] width 68 height 9
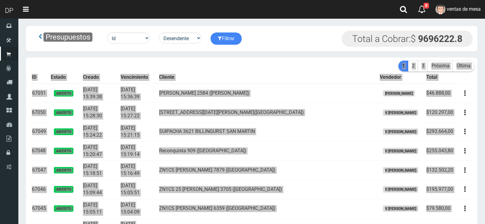
scroll to position [736, 0]
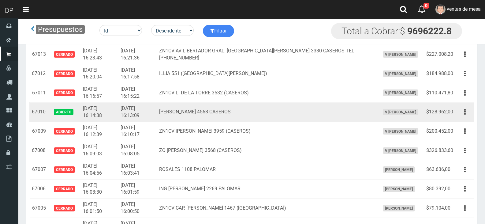
click at [464, 118] on td "Editar Imprimir Eliminar" at bounding box center [465, 111] width 19 height 19
drag, startPoint x: 464, startPoint y: 117, endPoint x: 465, endPoint y: 129, distance: 12.0
click at [463, 117] on button "button" at bounding box center [465, 112] width 14 height 11
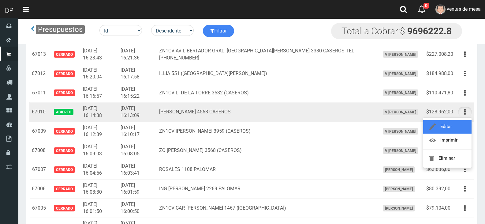
click at [465, 130] on link "Editar" at bounding box center [447, 126] width 48 height 13
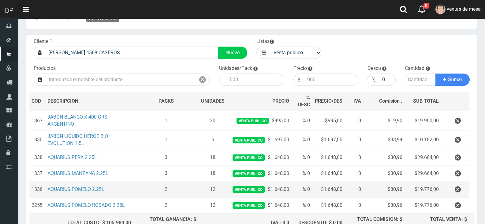
scroll to position [31, 0]
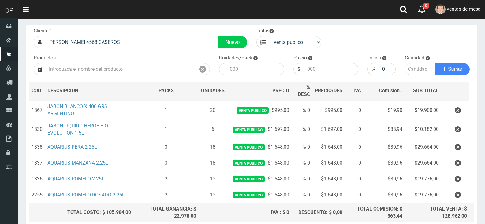
click at [455, 145] on icon "button" at bounding box center [458, 147] width 6 height 11
click at [0, 0] on div "Cargando..." at bounding box center [0, 0] width 0 height 0
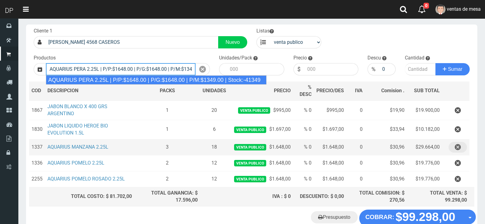
type input "AQUARIUS PERA 2.25L | P/P:$1648.00 | P/G:$1648.00 | P/M:$1349.00 | Stock:-41349"
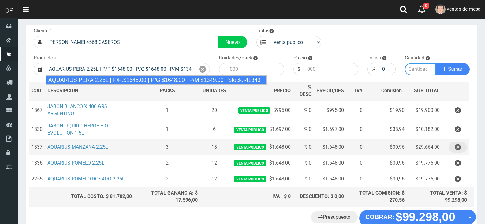
type input "6"
type input "1648.00"
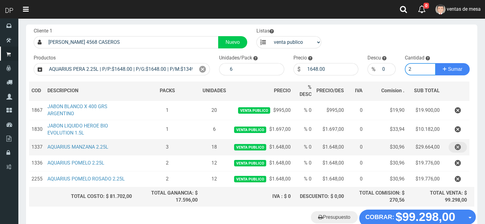
type input "2"
click at [436, 63] on button "Sumar" at bounding box center [453, 69] width 34 height 12
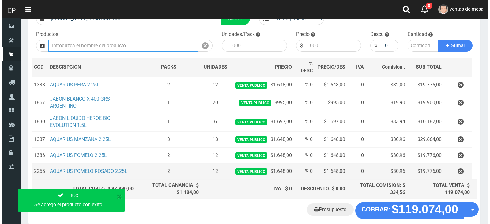
scroll to position [84, 0]
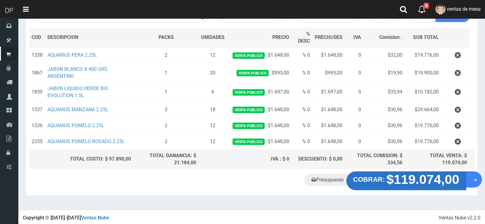
click at [404, 179] on strong "$119.074,00" at bounding box center [423, 179] width 73 height 14
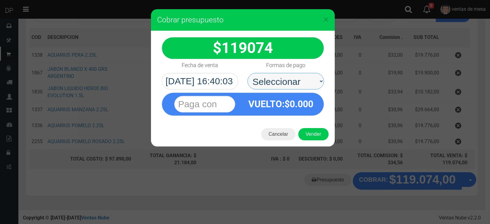
click at [316, 84] on select "Seleccionar Efectivo Tarjeta de Crédito Depósito Débito" at bounding box center [285, 81] width 77 height 17
click at [311, 105] on span "0.000" at bounding box center [302, 104] width 24 height 11
drag, startPoint x: 305, startPoint y: 74, endPoint x: 304, endPoint y: 89, distance: 15.0
click at [305, 74] on select "Seleccionar Efectivo Tarjeta de Crédito Depósito Débito" at bounding box center [285, 81] width 77 height 17
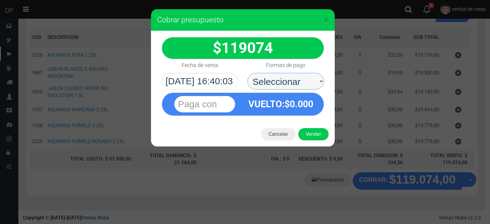
select select "Efectivo"
click at [247, 73] on select "Seleccionar Efectivo Tarjeta de Crédito Depósito Débito" at bounding box center [285, 81] width 77 height 17
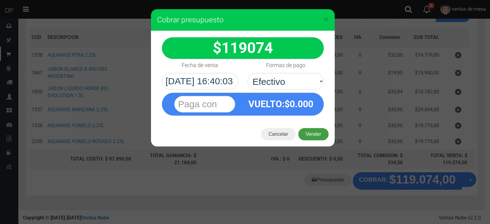
click at [310, 129] on button "Vender" at bounding box center [313, 134] width 30 height 12
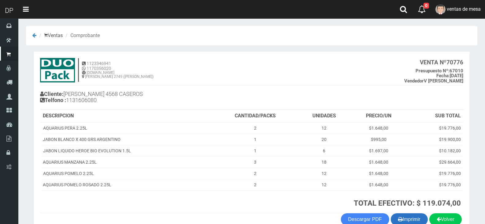
scroll to position [35, 0]
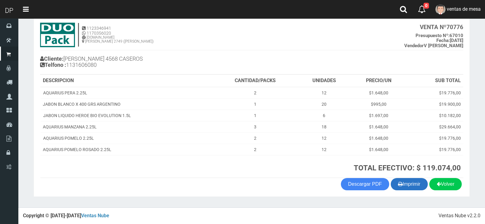
click at [400, 181] on icon "button" at bounding box center [400, 183] width 5 height 9
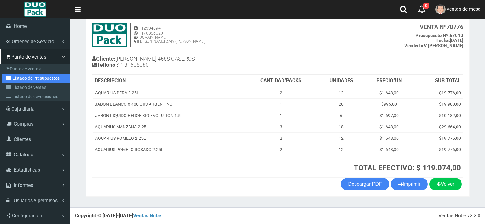
drag, startPoint x: 21, startPoint y: 75, endPoint x: 25, endPoint y: 71, distance: 6.1
click at [22, 75] on link "Listado de Presupuestos" at bounding box center [36, 77] width 68 height 9
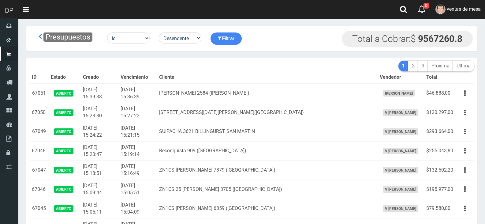
scroll to position [595, 0]
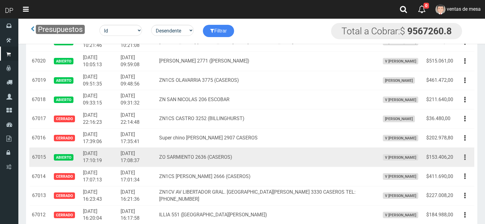
click at [464, 157] on icon "button" at bounding box center [465, 157] width 2 height 11
click at [463, 156] on button "button" at bounding box center [465, 157] width 14 height 11
click at [463, 160] on button "button" at bounding box center [465, 157] width 14 height 11
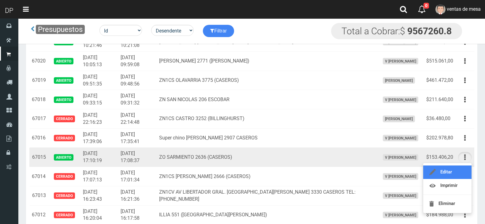
click at [464, 169] on link "Editar" at bounding box center [447, 171] width 48 height 13
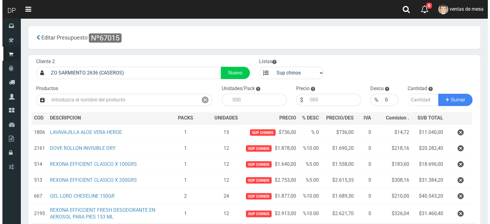
scroll to position [74, 0]
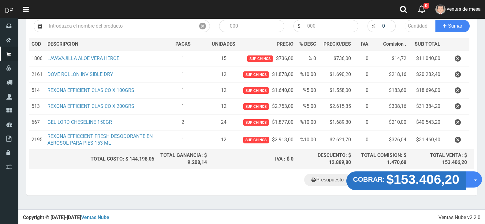
click at [425, 183] on strong "$153.406,20" at bounding box center [423, 179] width 73 height 14
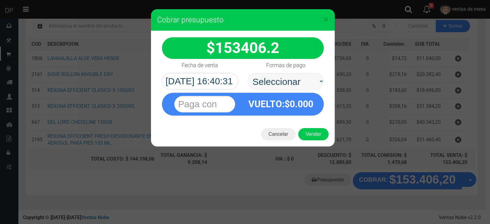
click at [292, 85] on select "Seleccionar Efectivo Tarjeta de Crédito Depósito Débito" at bounding box center [285, 81] width 77 height 17
click at [247, 73] on select "Seleccionar Efectivo Tarjeta de Crédito Depósito Débito" at bounding box center [285, 81] width 77 height 17
drag, startPoint x: 292, startPoint y: 89, endPoint x: 296, endPoint y: 107, distance: 18.9
click at [294, 101] on span "0.000" at bounding box center [302, 104] width 24 height 11
drag, startPoint x: 296, startPoint y: 83, endPoint x: 296, endPoint y: 88, distance: 4.9
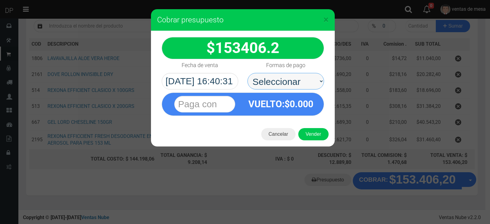
click at [296, 83] on select "Seleccionar Efectivo Tarjeta de Crédito Depósito Débito" at bounding box center [285, 81] width 77 height 17
select select "Efectivo"
click at [247, 73] on select "Seleccionar Efectivo Tarjeta de Crédito Depósito Débito" at bounding box center [285, 81] width 77 height 17
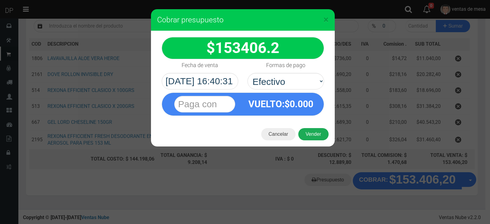
click at [318, 137] on button "Vender" at bounding box center [313, 134] width 30 height 12
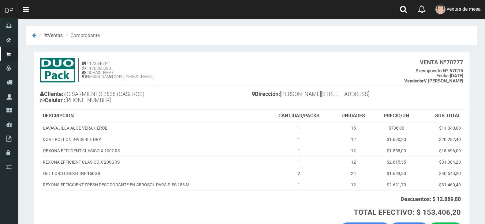
scroll to position [44, 0]
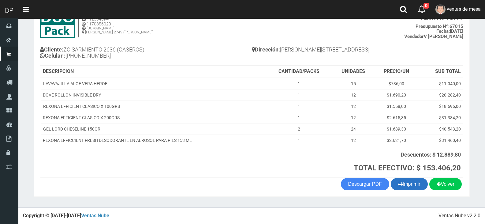
click at [417, 186] on button "Imprimir" at bounding box center [409, 184] width 37 height 12
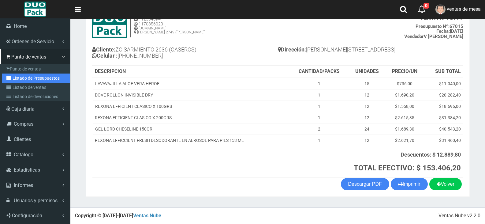
click at [15, 81] on link "Listado de Presupuestos" at bounding box center [36, 77] width 68 height 9
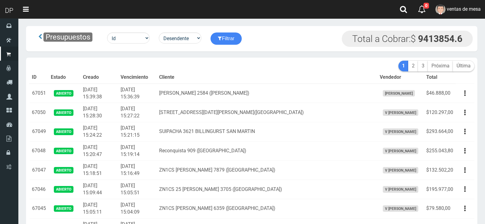
click at [157, 79] on th "Vencimiento" at bounding box center [137, 77] width 39 height 12
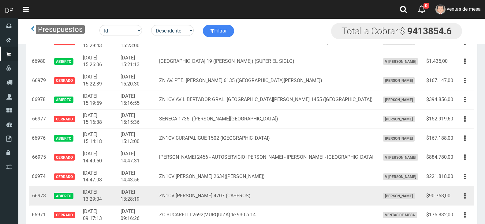
click at [457, 197] on td "Editar Imprimir Eliminar" at bounding box center [465, 195] width 19 height 19
click at [461, 198] on button "button" at bounding box center [465, 195] width 14 height 11
click at [463, 205] on link "Editar" at bounding box center [447, 210] width 48 height 13
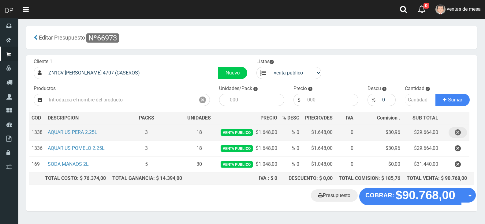
click at [457, 129] on icon "button" at bounding box center [458, 132] width 6 height 11
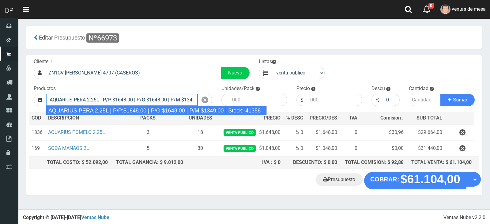
type input "AQUARIUS PERA 2.25L | P/P:$1648.00 | P/G:$1648.00 | P/M:$1349.00 | Stock:-41358"
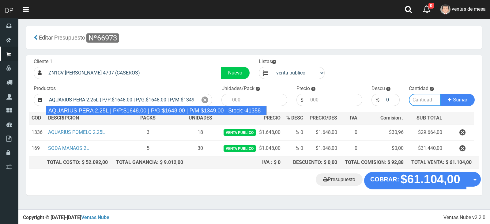
type input "6"
type input "1648.00"
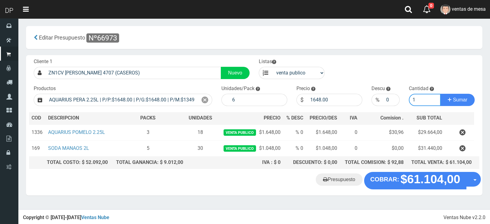
type input "2"
click at [440, 94] on button "Sumar" at bounding box center [457, 100] width 34 height 12
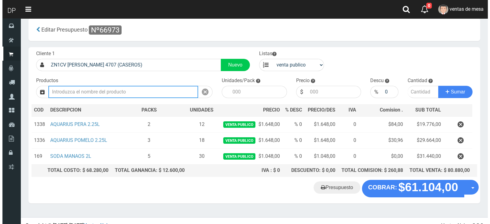
scroll to position [16, 0]
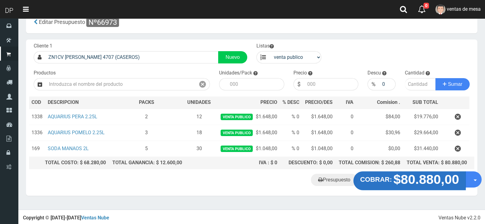
click at [420, 184] on strong "$80.880,00" at bounding box center [427, 179] width 66 height 14
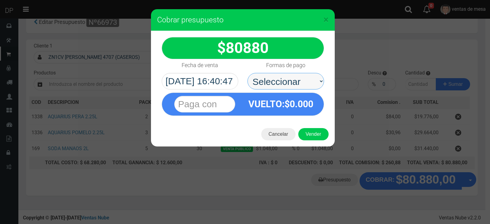
drag, startPoint x: 281, startPoint y: 75, endPoint x: 281, endPoint y: 84, distance: 8.9
click at [281, 75] on select "Seleccionar Efectivo Tarjeta de Crédito Depósito Débito" at bounding box center [285, 81] width 77 height 17
select select "Efectivo"
click at [247, 73] on select "Seleccionar Efectivo Tarjeta de Crédito Depósito Débito" at bounding box center [285, 81] width 77 height 17
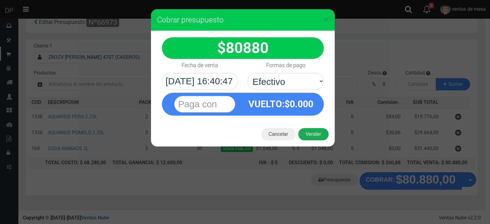
click at [304, 129] on button "Vender" at bounding box center [313, 134] width 30 height 12
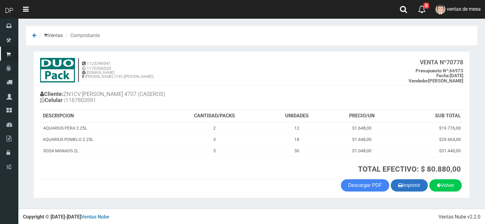
scroll to position [1, 0]
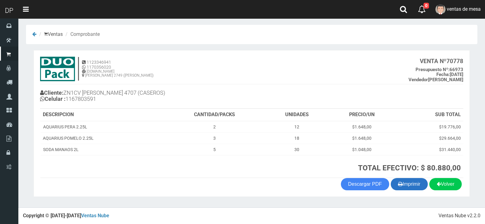
click at [412, 185] on button "Imprimir" at bounding box center [409, 184] width 37 height 12
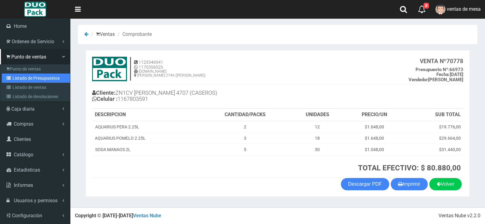
drag, startPoint x: 32, startPoint y: 82, endPoint x: 35, endPoint y: 78, distance: 4.6
click at [32, 82] on link "Listado de Presupuestos" at bounding box center [36, 77] width 68 height 9
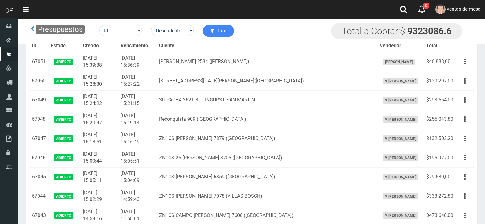
scroll to position [1363, 0]
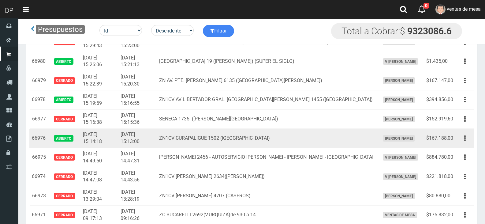
click at [463, 141] on button "button" at bounding box center [465, 138] width 14 height 11
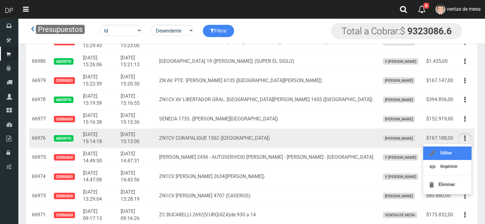
click at [462, 148] on link "Editar" at bounding box center [447, 152] width 48 height 13
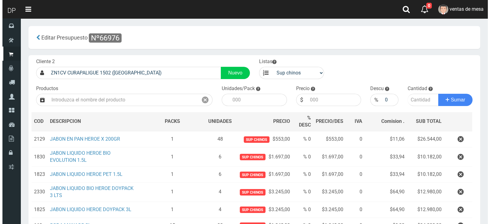
scroll to position [84, 0]
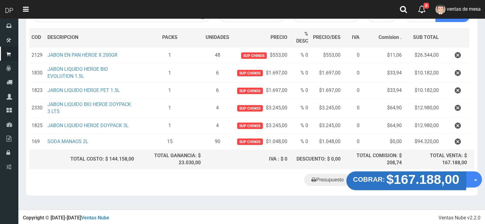
click at [420, 184] on strong "$167.188,00" at bounding box center [423, 179] width 73 height 14
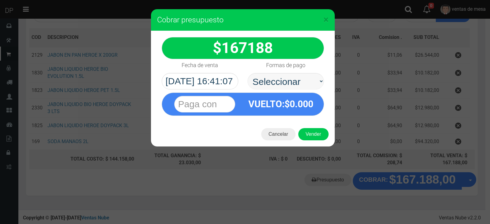
click at [252, 87] on select "Seleccionar Efectivo Tarjeta de Crédito Depósito Débito" at bounding box center [285, 81] width 77 height 17
select select "Efectivo"
click at [247, 73] on select "Seleccionar Efectivo Tarjeta de Crédito Depósito Débito" at bounding box center [285, 81] width 77 height 17
click at [312, 132] on button "Vender" at bounding box center [313, 134] width 30 height 12
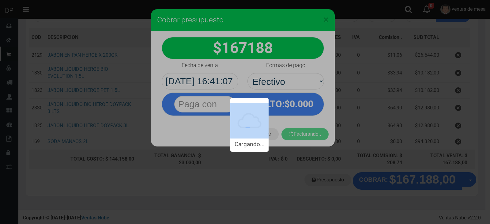
click at [312, 132] on div "Cargando..." at bounding box center [245, 76] width 490 height 152
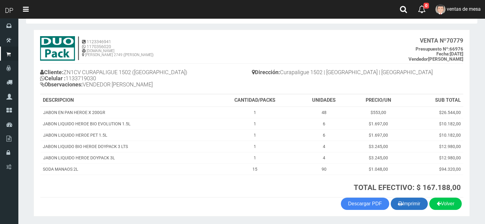
scroll to position [41, 0]
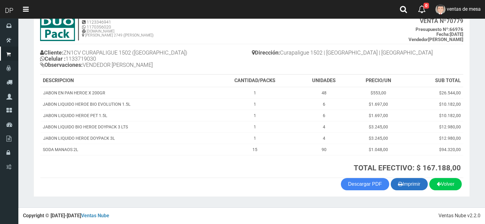
click at [391, 180] on button "Imprimir" at bounding box center [409, 184] width 37 height 12
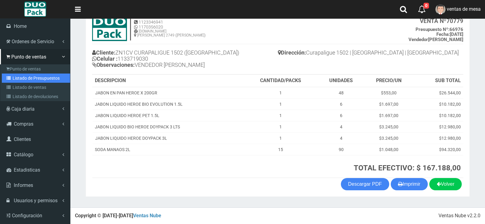
click at [18, 75] on link "Listado de Presupuestos" at bounding box center [36, 77] width 68 height 9
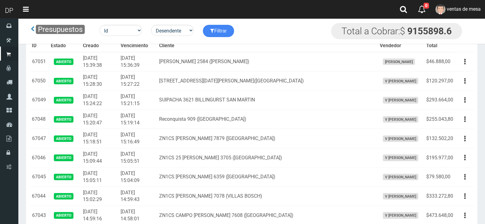
scroll to position [1363, 0]
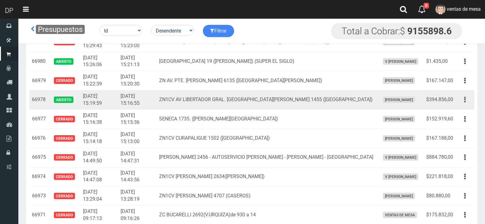
click at [463, 104] on button "button" at bounding box center [465, 99] width 14 height 11
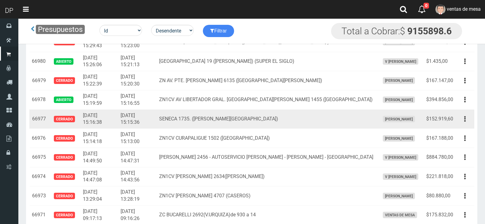
click at [459, 113] on td "Editar Imprimir Eliminar" at bounding box center [465, 118] width 19 height 19
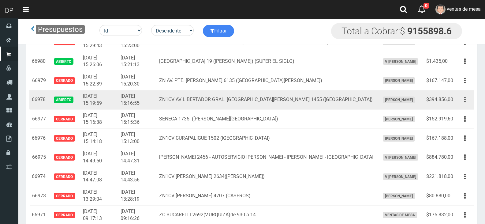
click at [462, 100] on button "button" at bounding box center [465, 99] width 14 height 11
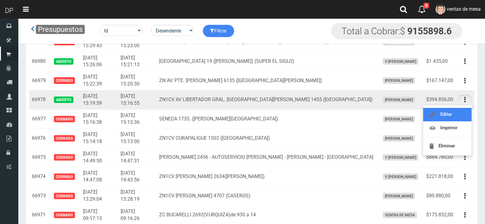
click at [457, 115] on link "Editar" at bounding box center [447, 114] width 48 height 13
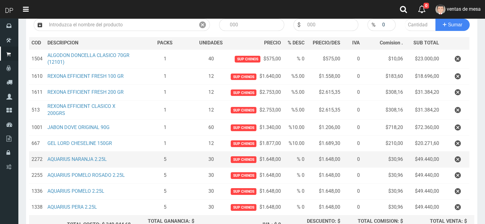
scroll to position [92, 0]
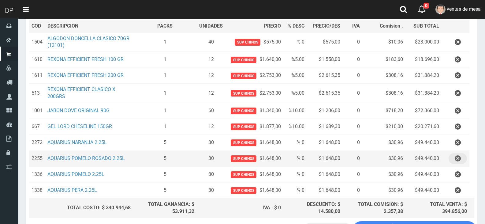
click at [452, 159] on button "button" at bounding box center [458, 158] width 18 height 11
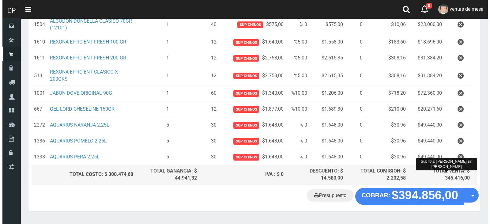
scroll to position [125, 0]
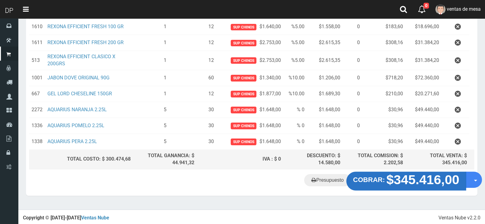
click at [401, 177] on strong "$345.416,00" at bounding box center [423, 179] width 73 height 14
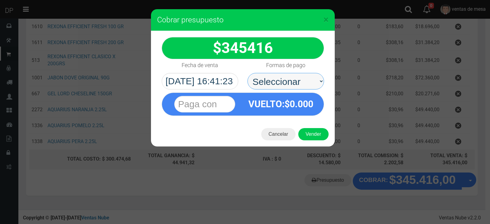
click at [284, 88] on select "Seleccionar Efectivo Tarjeta de Crédito Depósito Débito" at bounding box center [285, 81] width 77 height 17
select select "Efectivo"
click at [247, 73] on select "Seleccionar Efectivo Tarjeta de Crédito Depósito Débito" at bounding box center [285, 81] width 77 height 17
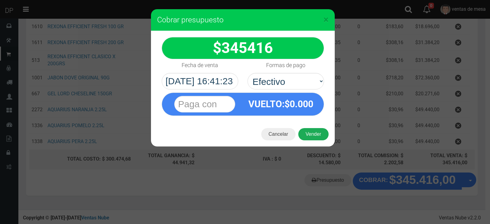
click at [304, 129] on button "Vender" at bounding box center [313, 134] width 30 height 12
click at [0, 0] on div "Cargando..." at bounding box center [0, 0] width 0 height 0
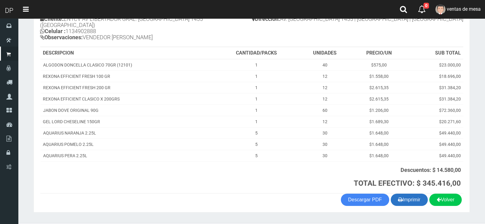
scroll to position [84, 0]
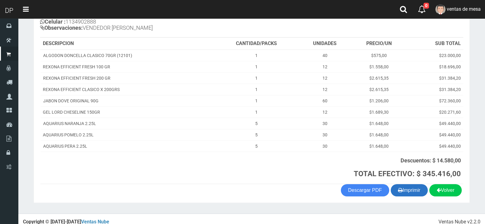
click at [401, 184] on button "Imprimir" at bounding box center [409, 190] width 37 height 12
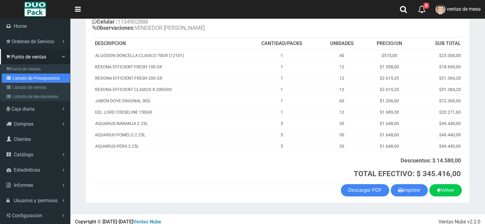
click at [19, 80] on link "Listado de Presupuestos" at bounding box center [36, 77] width 68 height 9
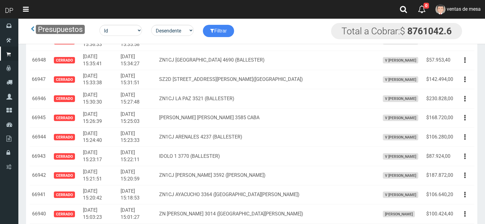
scroll to position [1959, 0]
